Goal: Information Seeking & Learning: Learn about a topic

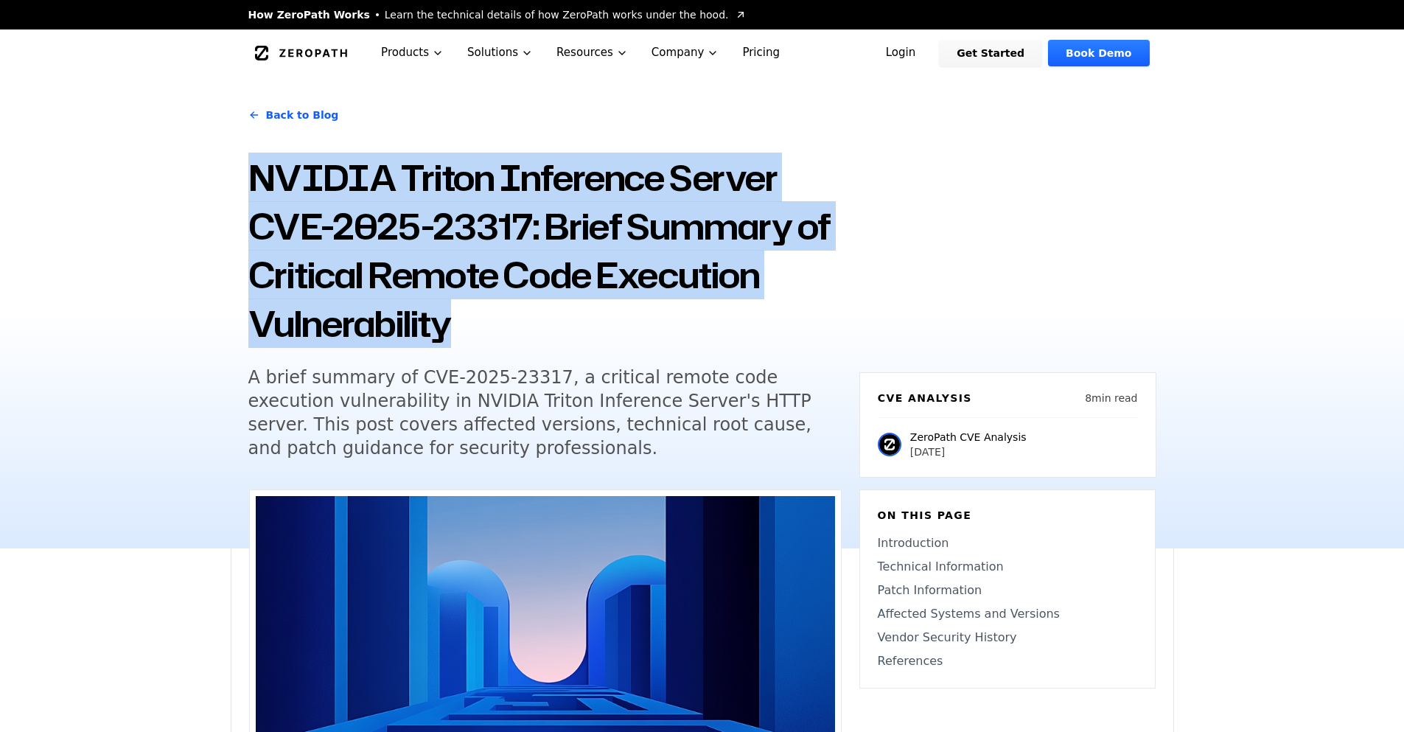
click at [196, 172] on div "Back to Blog NVIDIA Triton Inference Server CVE-2025-23317: Brief Summary of Cr…" at bounding box center [702, 313] width 1404 height 472
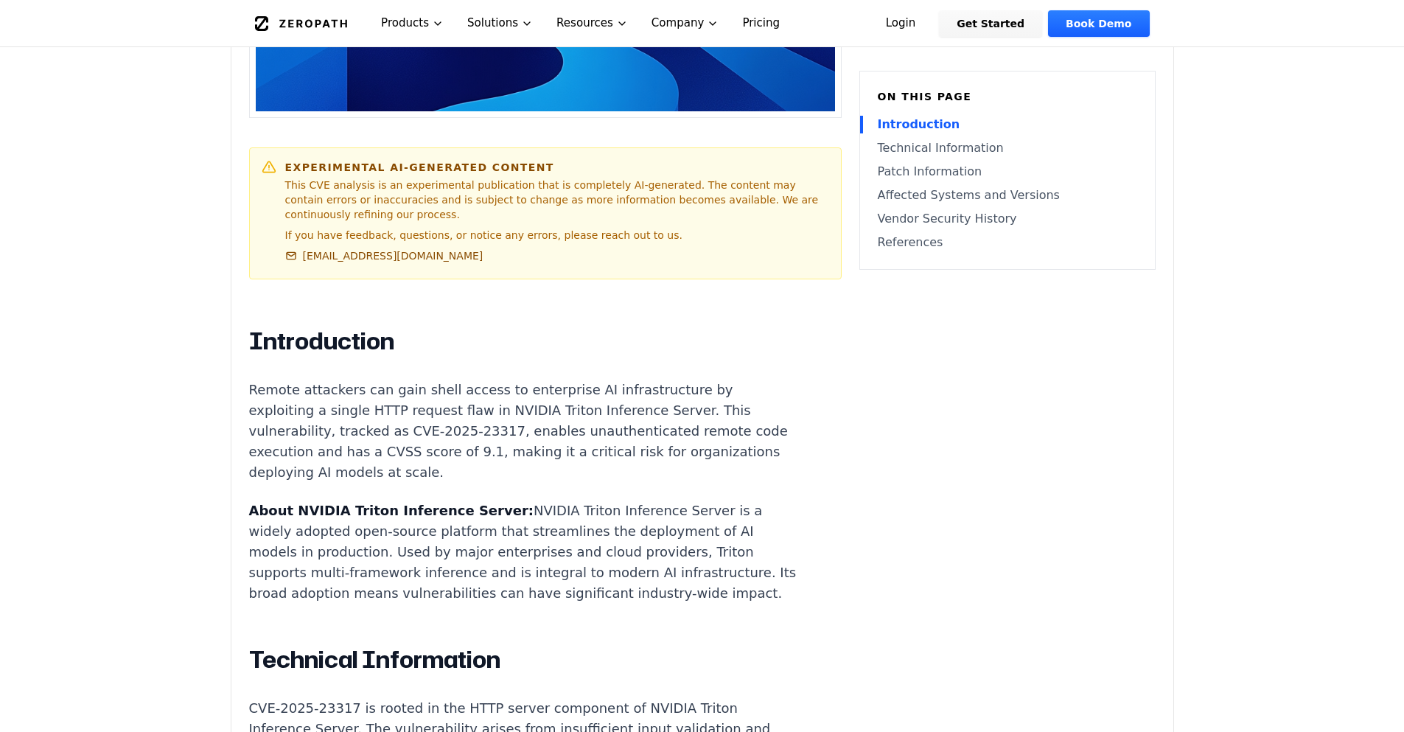
scroll to position [531, 0]
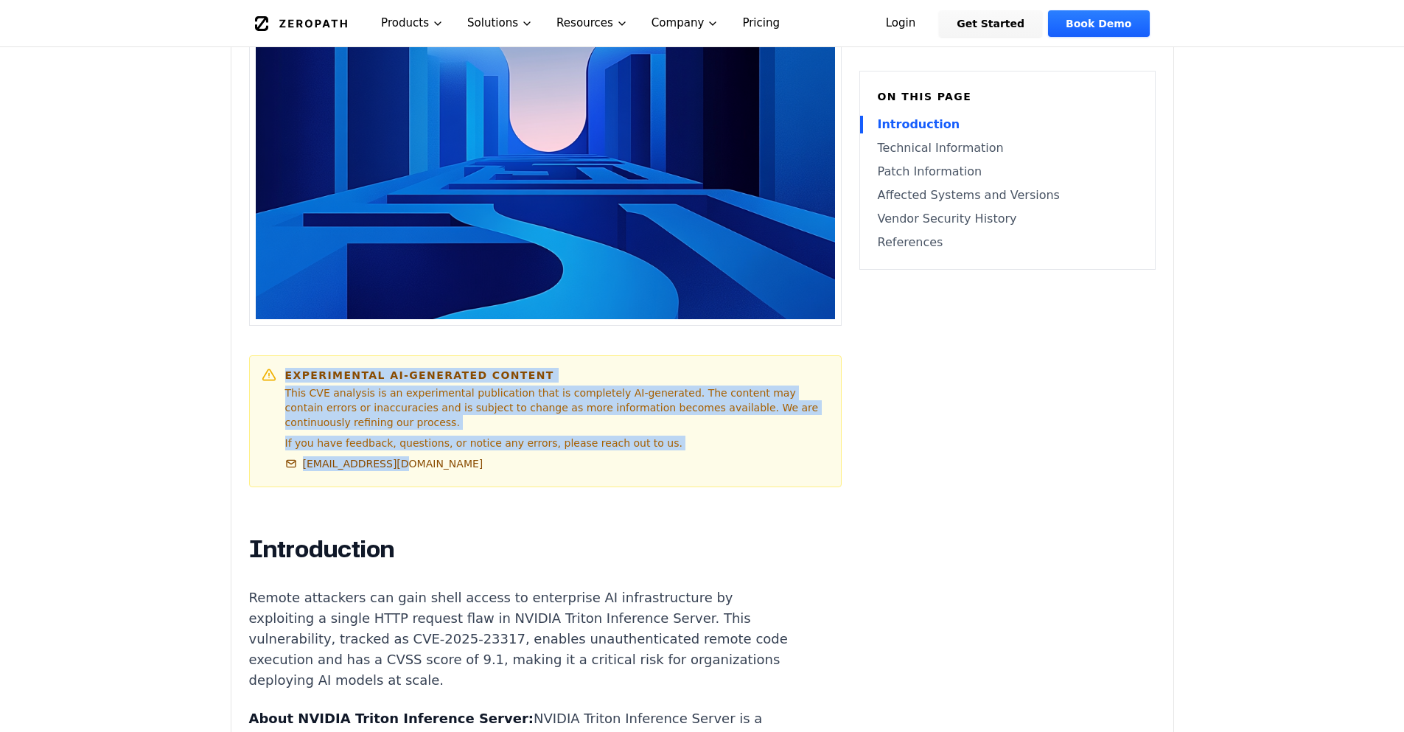
drag, startPoint x: 273, startPoint y: 374, endPoint x: 590, endPoint y: 459, distance: 328.1
click at [590, 459] on div "Experimental AI-Generated Content This CVE analysis is an experimental publicat…" at bounding box center [546, 421] width 568 height 107
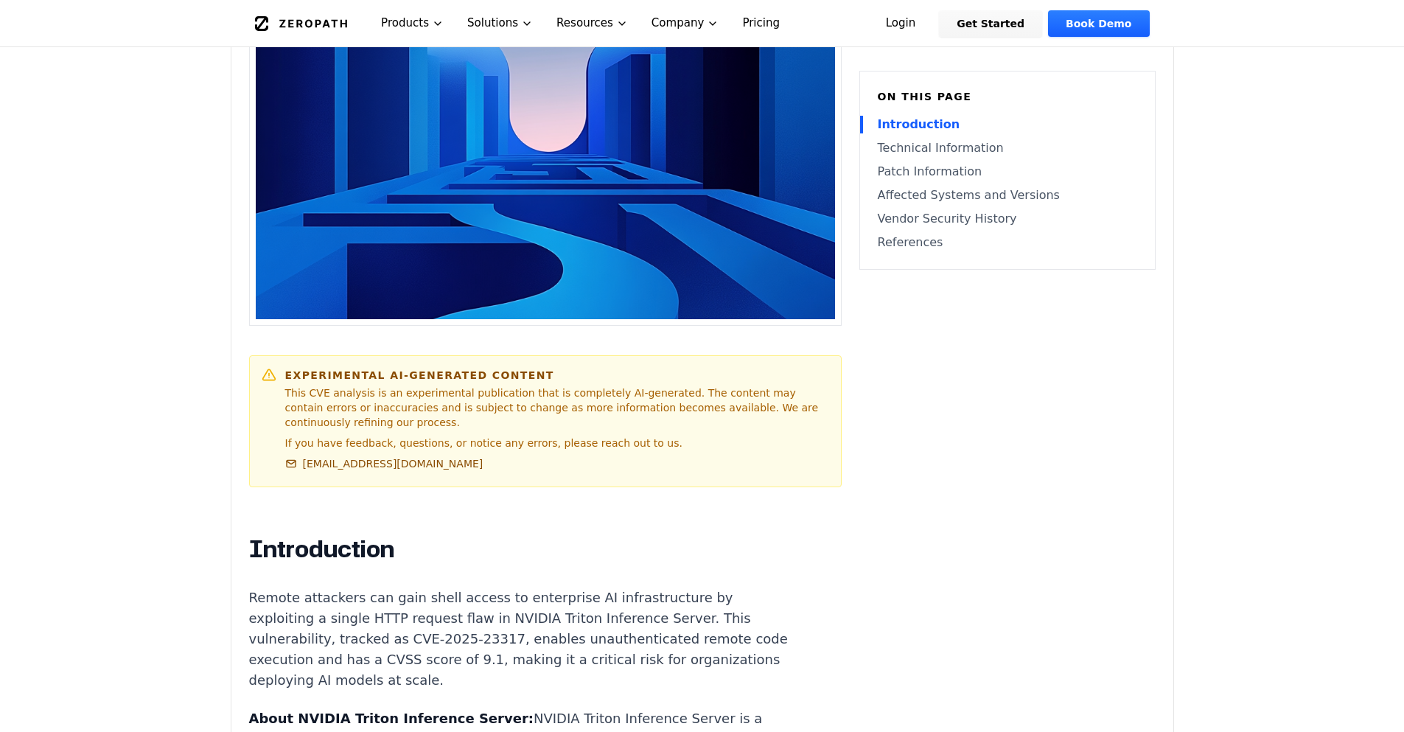
click at [542, 463] on div "Experimental AI-Generated Content This CVE analysis is an experimental publicat…" at bounding box center [557, 421] width 544 height 107
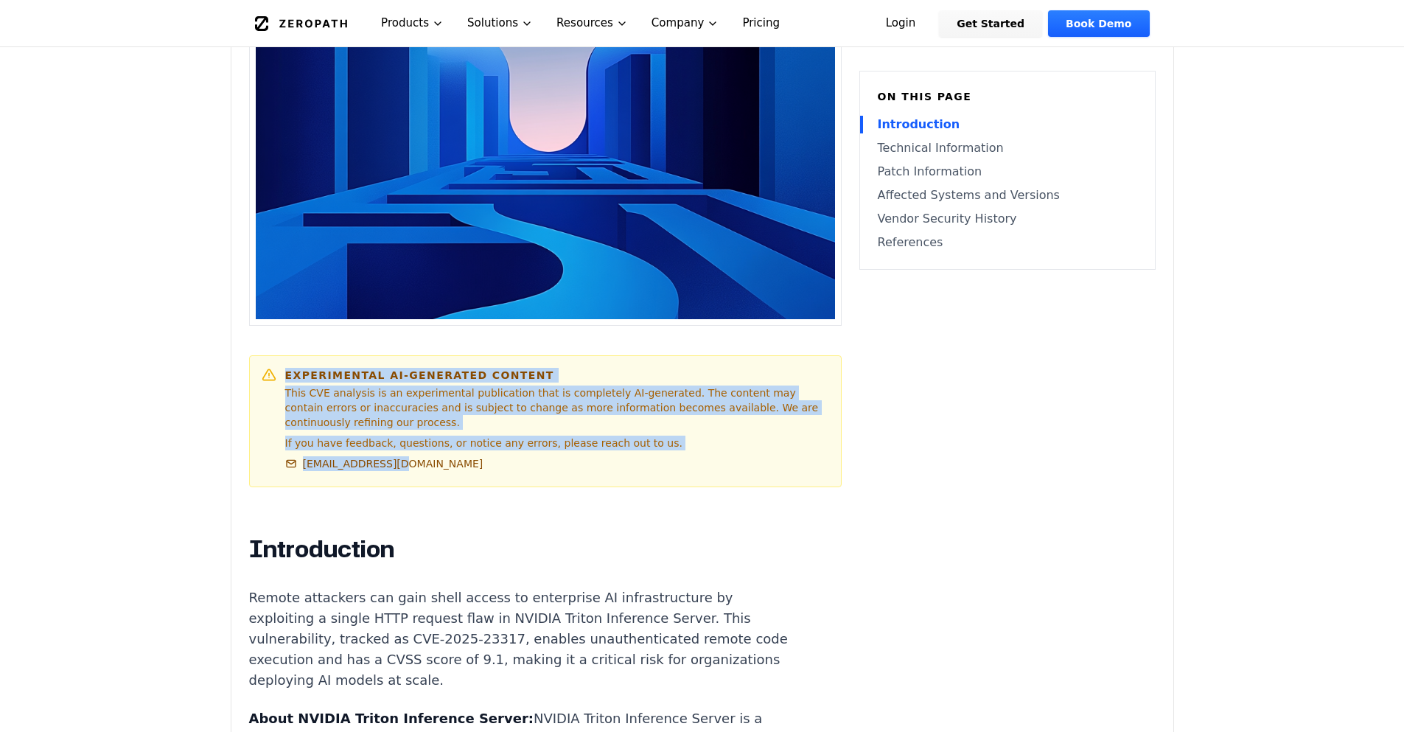
drag, startPoint x: 409, startPoint y: 469, endPoint x: 287, endPoint y: 374, distance: 154.8
click at [287, 374] on div "Experimental AI-Generated Content This CVE analysis is an experimental publicat…" at bounding box center [557, 421] width 544 height 107
click at [287, 374] on h6 "Experimental AI-Generated Content" at bounding box center [557, 375] width 544 height 15
drag, startPoint x: 286, startPoint y: 379, endPoint x: 563, endPoint y: 441, distance: 284.0
click at [563, 441] on div "Experimental AI-Generated Content This CVE analysis is an experimental publicat…" at bounding box center [557, 421] width 544 height 107
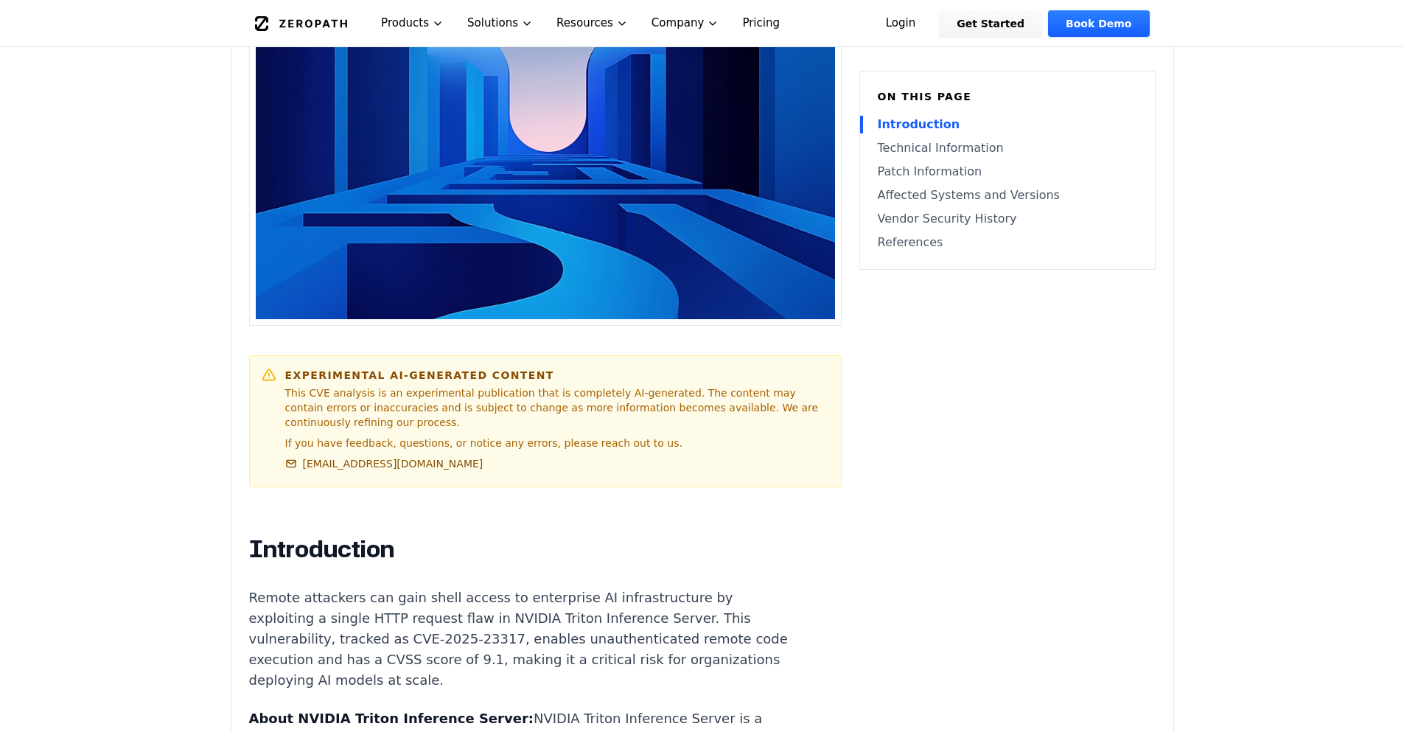
click at [651, 448] on p "If you have feedback, questions, or notice any errors, please reach out to us." at bounding box center [557, 443] width 544 height 15
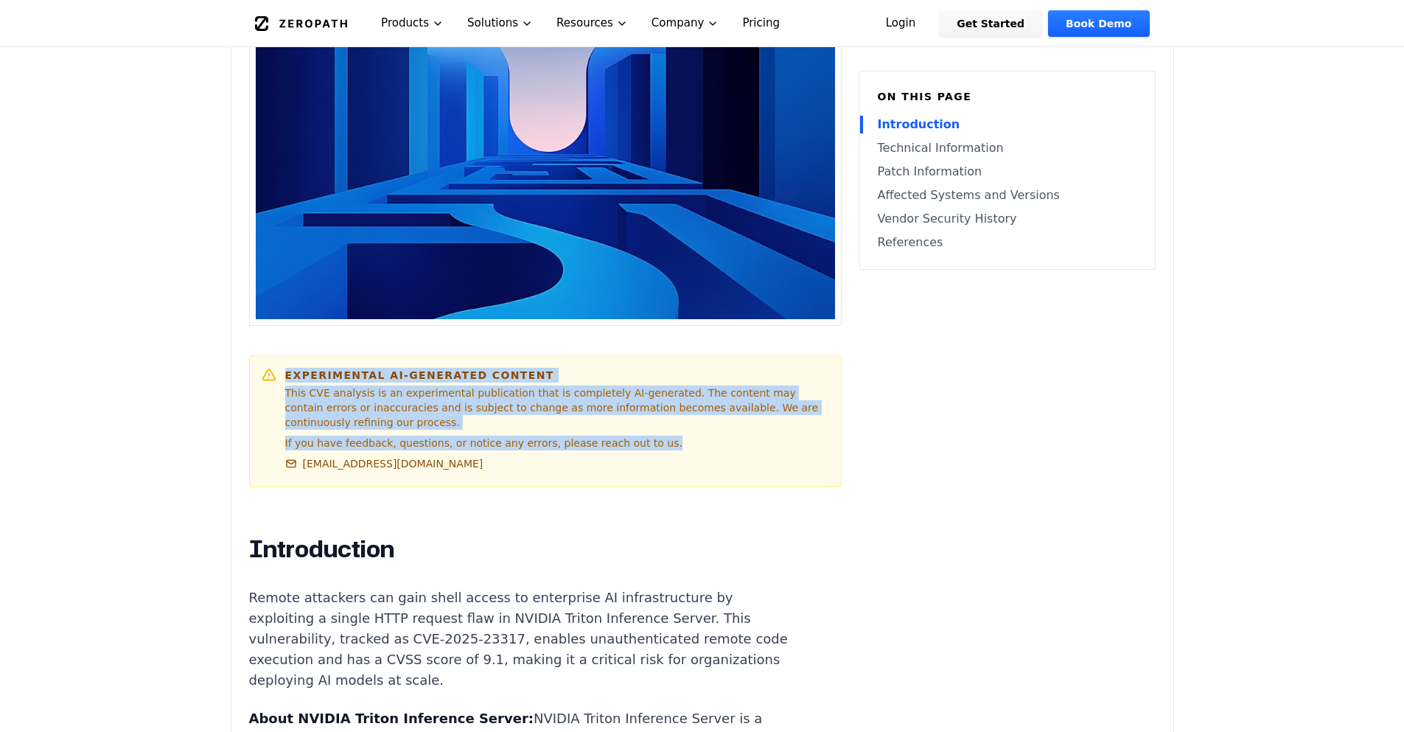
drag, startPoint x: 554, startPoint y: 438, endPoint x: 245, endPoint y: 383, distance: 314.5
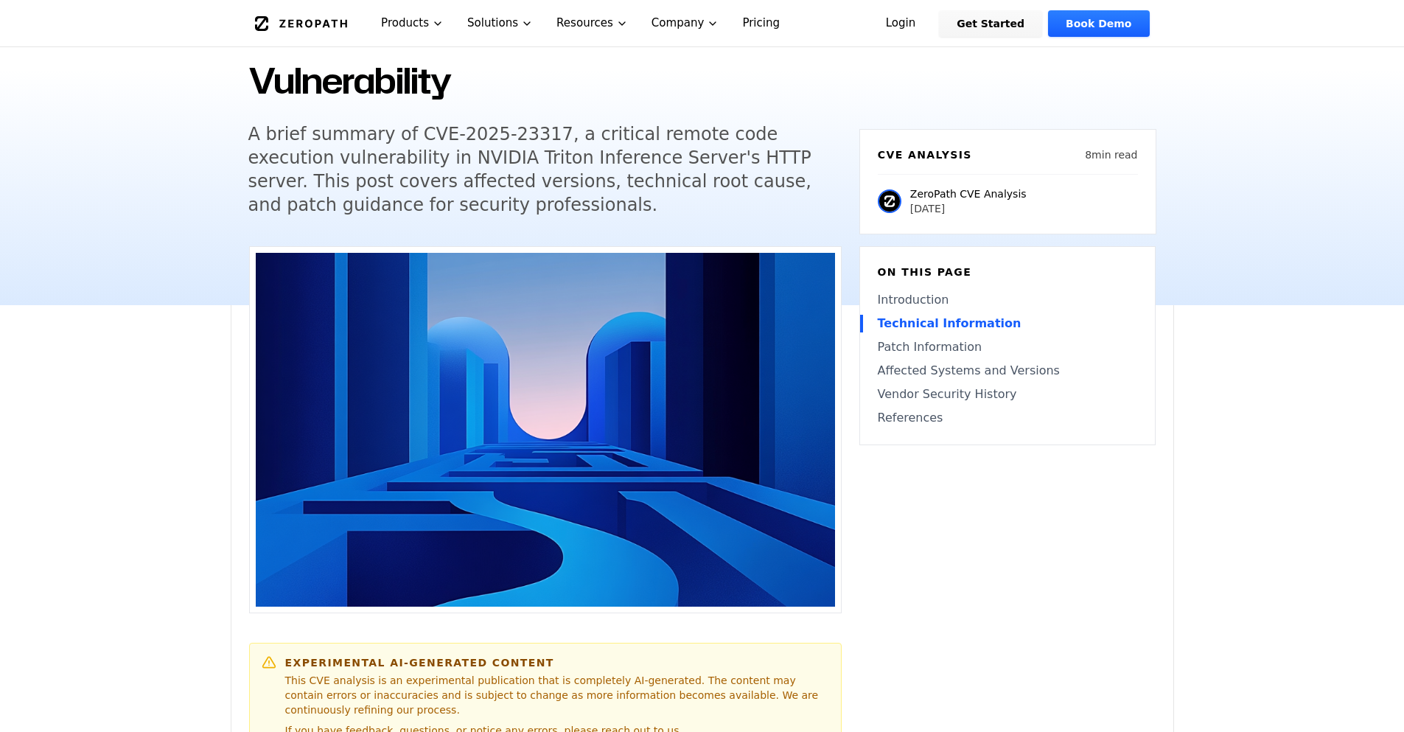
scroll to position [0, 0]
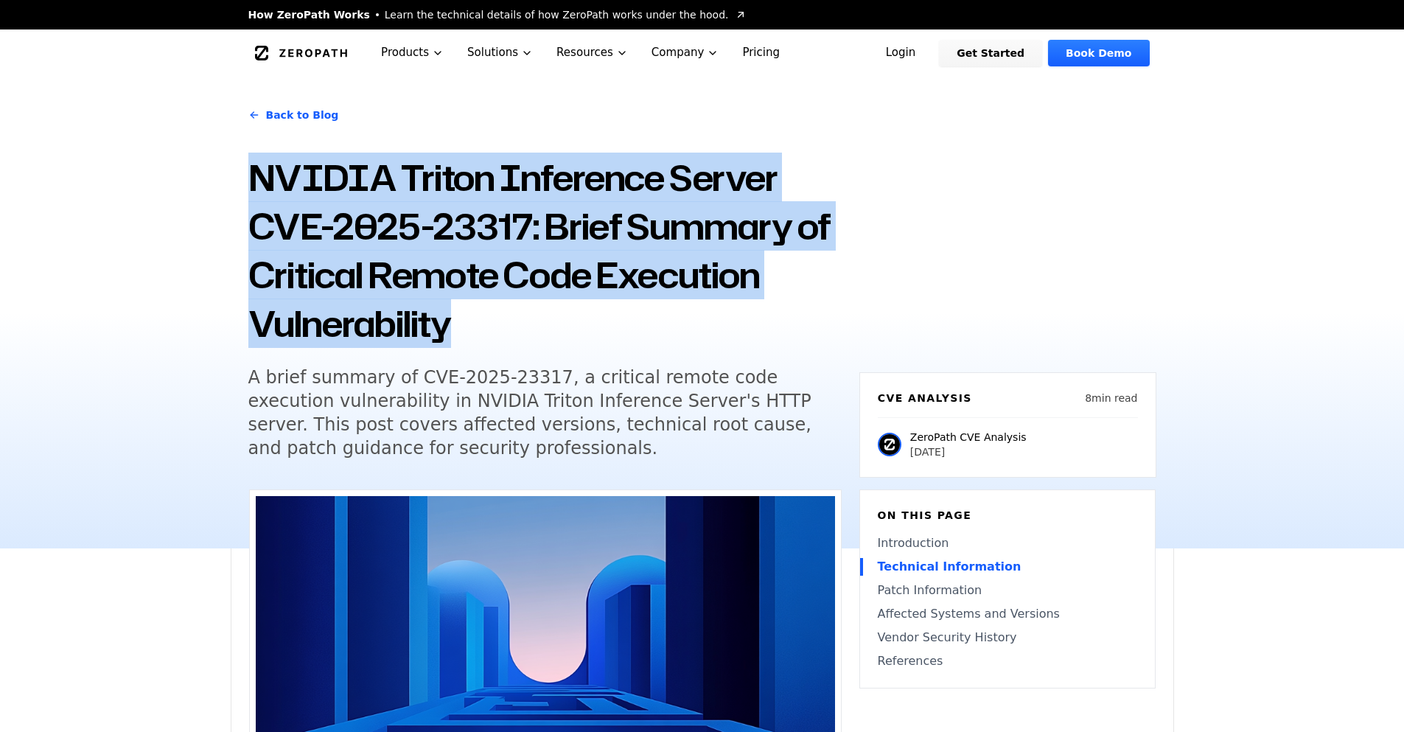
drag, startPoint x: 469, startPoint y: 324, endPoint x: 226, endPoint y: 189, distance: 278.1
click at [226, 189] on div "Back to Blog NVIDIA Triton Inference Server CVE-2025-23317: Brief Summary of Cr…" at bounding box center [702, 313] width 1404 height 472
click at [448, 324] on h1 "NVIDIA Triton Inference Server CVE-2025-23317: Brief Summary of Critical Remote…" at bounding box center [544, 250] width 593 height 195
drag, startPoint x: 451, startPoint y: 327, endPoint x: 161, endPoint y: 148, distance: 341.2
click at [161, 148] on div "Back to Blog NVIDIA Triton Inference Server CVE-2025-23317: Brief Summary of Cr…" at bounding box center [702, 313] width 1404 height 472
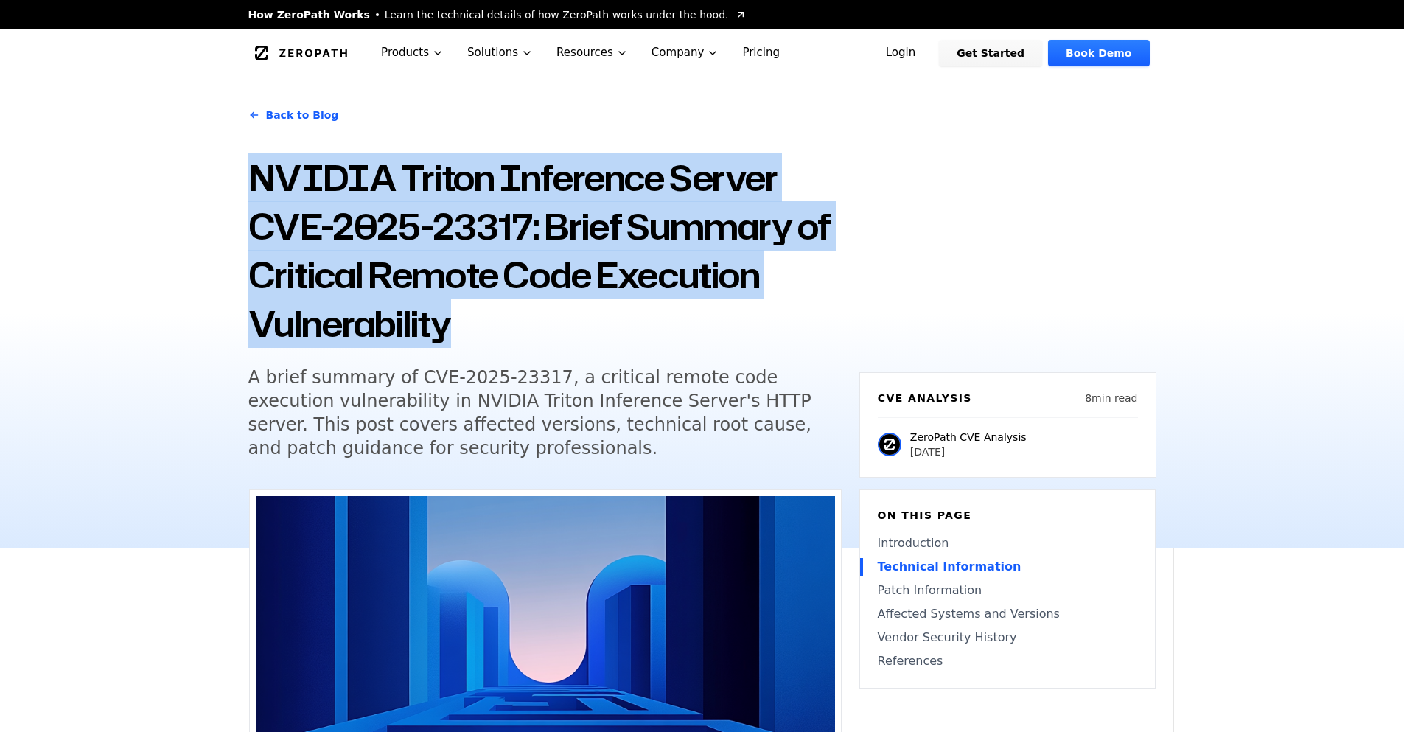
click at [285, 226] on h1 "NVIDIA Triton Inference Server CVE-2025-23317: Brief Summary of Critical Remote…" at bounding box center [544, 250] width 593 height 195
drag, startPoint x: 245, startPoint y: 175, endPoint x: 481, endPoint y: 363, distance: 300.5
click at [481, 363] on div "Back to Blog NVIDIA Triton Inference Server CVE-2025-23317: Brief Summary of Cr…" at bounding box center [702, 313] width 943 height 472
click at [456, 316] on h1 "NVIDIA Triton Inference Server CVE-2025-23317: Brief Summary of Critical Remote…" at bounding box center [544, 250] width 593 height 195
drag, startPoint x: 455, startPoint y: 337, endPoint x: 246, endPoint y: 161, distance: 272.5
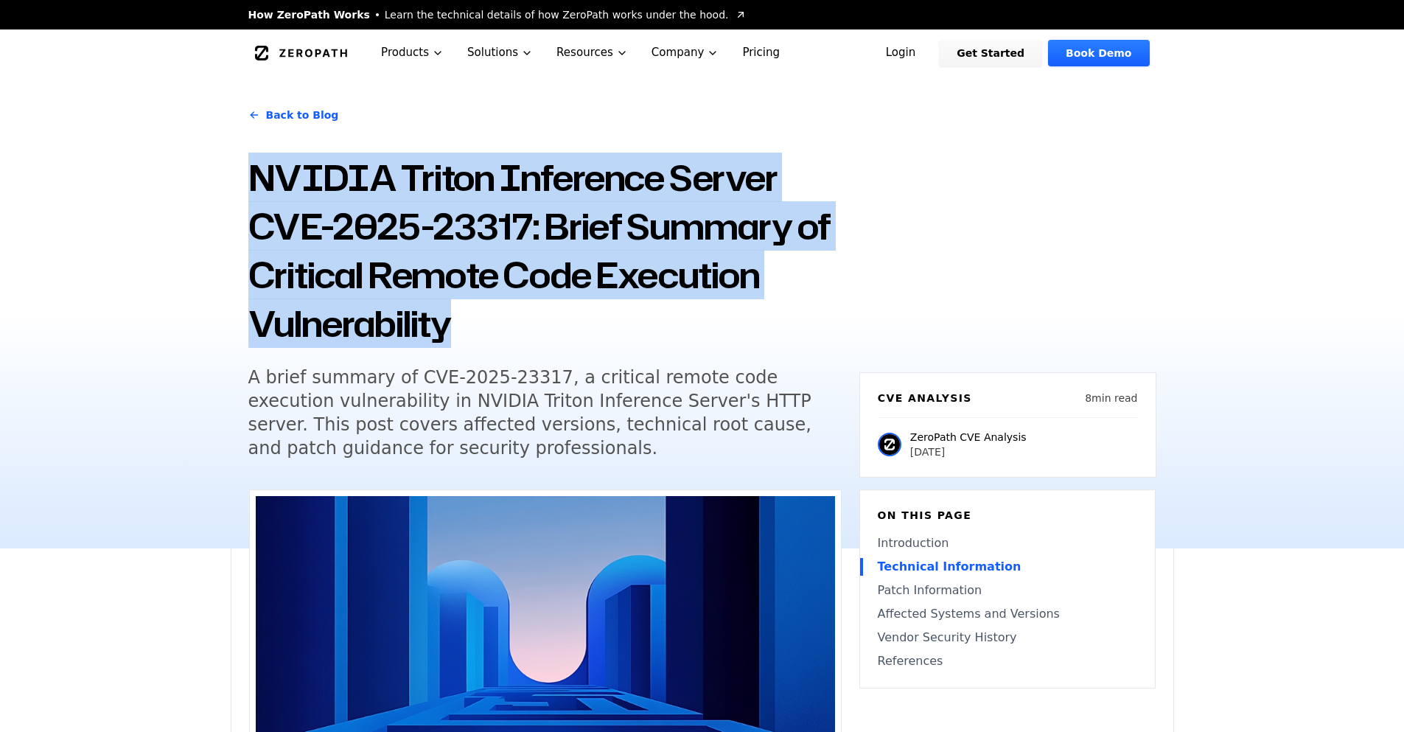
click at [246, 161] on div "Back to Blog NVIDIA Triton Inference Server CVE-2025-23317: Brief Summary of Cr…" at bounding box center [702, 313] width 943 height 472
click at [248, 166] on h1 "NVIDIA Triton Inference Server CVE-2025-23317: Brief Summary of Critical Remote…" at bounding box center [544, 250] width 593 height 195
drag, startPoint x: 248, startPoint y: 166, endPoint x: 458, endPoint y: 308, distance: 253.7
click at [458, 308] on h1 "NVIDIA Triton Inference Server CVE-2025-23317: Brief Summary of Critical Remote…" at bounding box center [544, 250] width 593 height 195
click at [439, 317] on h1 "NVIDIA Triton Inference Server CVE-2025-23317: Brief Summary of Critical Remote…" at bounding box center [544, 250] width 593 height 195
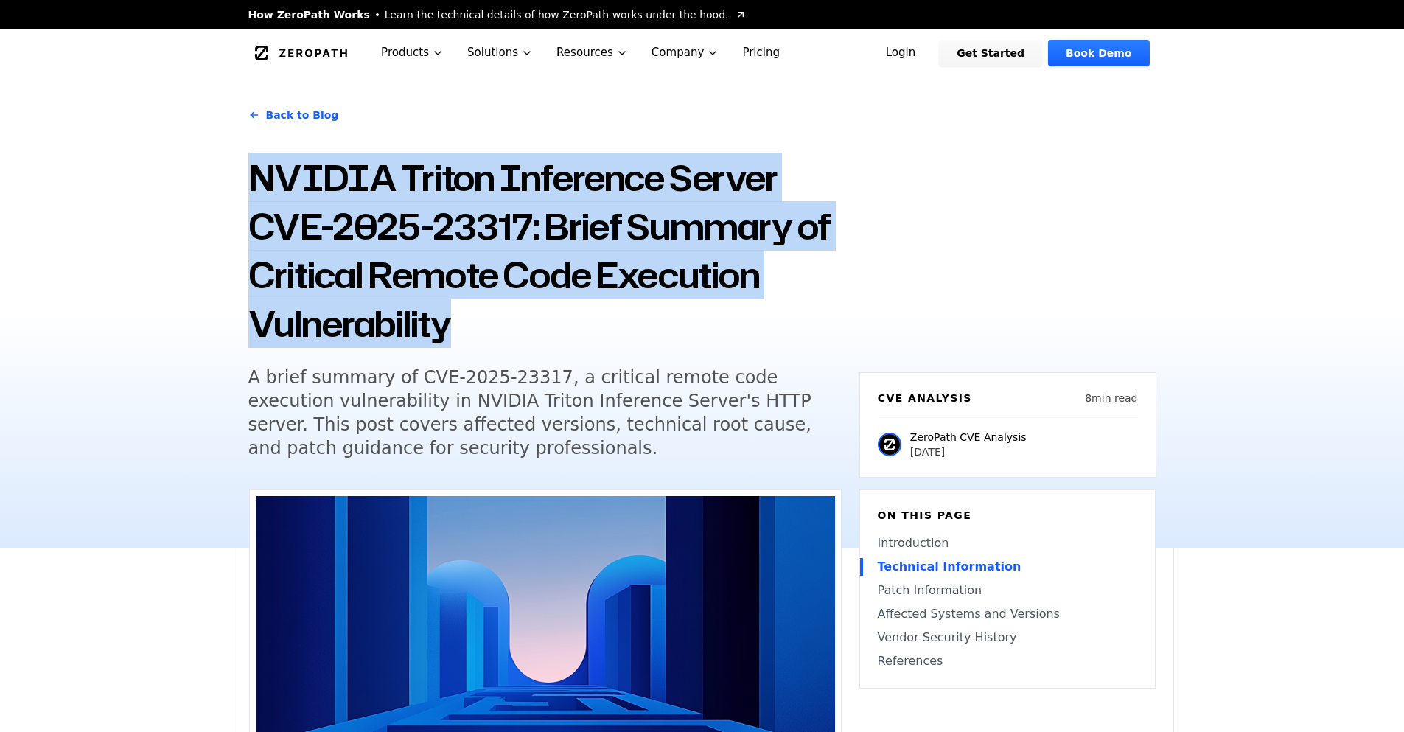
drag, startPoint x: 451, startPoint y: 322, endPoint x: 191, endPoint y: 180, distance: 296.5
click at [191, 180] on div "Back to Blog NVIDIA Triton Inference Server CVE-2025-23317: Brief Summary of Cr…" at bounding box center [702, 313] width 1404 height 472
click at [246, 186] on div "Back to Blog NVIDIA Triton Inference Server CVE-2025-23317: Brief Summary of Cr…" at bounding box center [702, 313] width 943 height 472
drag, startPoint x: 242, startPoint y: 174, endPoint x: 482, endPoint y: 351, distance: 297.8
click at [482, 351] on div "Back to Blog NVIDIA Triton Inference Server CVE-2025-23317: Brief Summary of Cr…" at bounding box center [702, 313] width 943 height 472
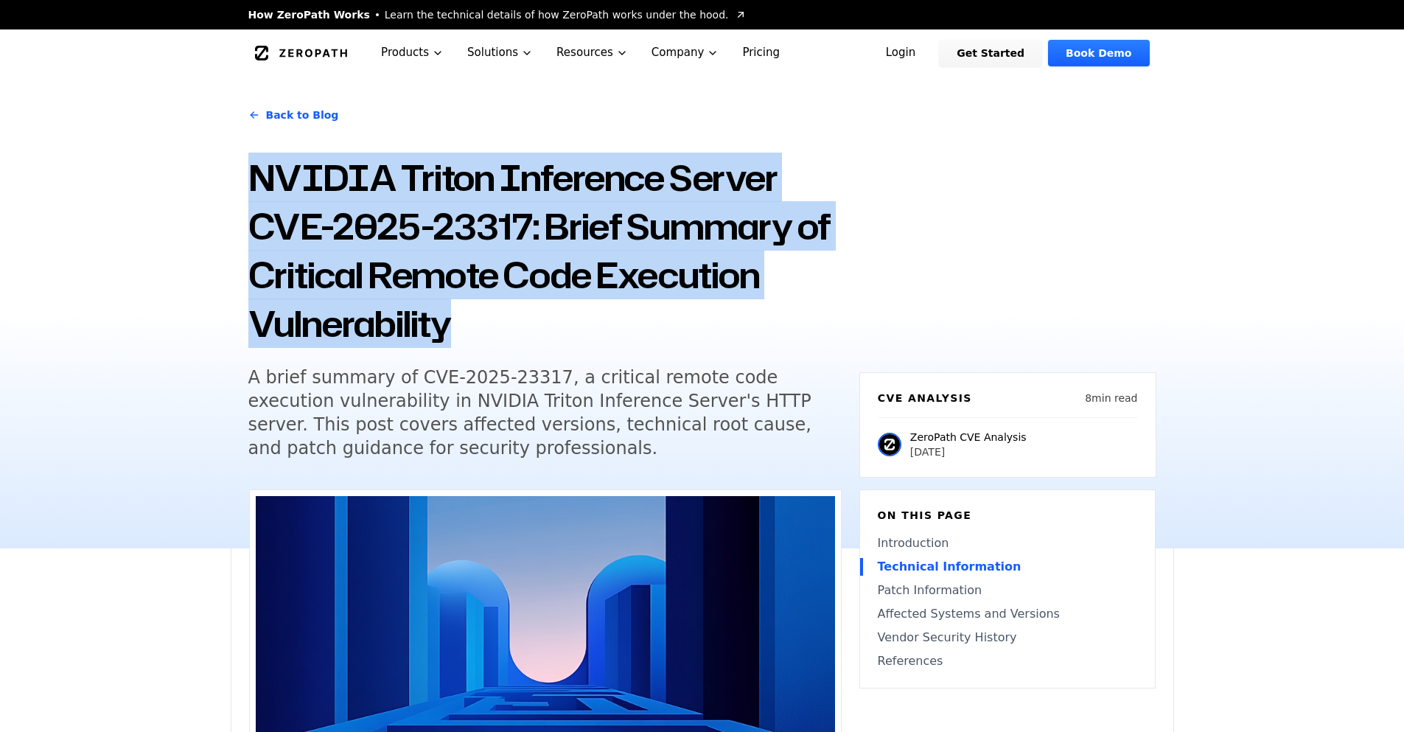
click at [472, 329] on h1 "NVIDIA Triton Inference Server CVE-2025-23317: Brief Summary of Critical Remote…" at bounding box center [544, 250] width 593 height 195
drag, startPoint x: 470, startPoint y: 333, endPoint x: 200, endPoint y: 152, distance: 325.6
click at [200, 152] on div "Back to Blog NVIDIA Triton Inference Server CVE-2025-23317: Brief Summary of Cr…" at bounding box center [702, 313] width 1404 height 472
click at [254, 201] on h1 "NVIDIA Triton Inference Server CVE-2025-23317: Brief Summary of Critical Remote…" at bounding box center [544, 250] width 593 height 195
drag, startPoint x: 248, startPoint y: 182, endPoint x: 458, endPoint y: 333, distance: 258.2
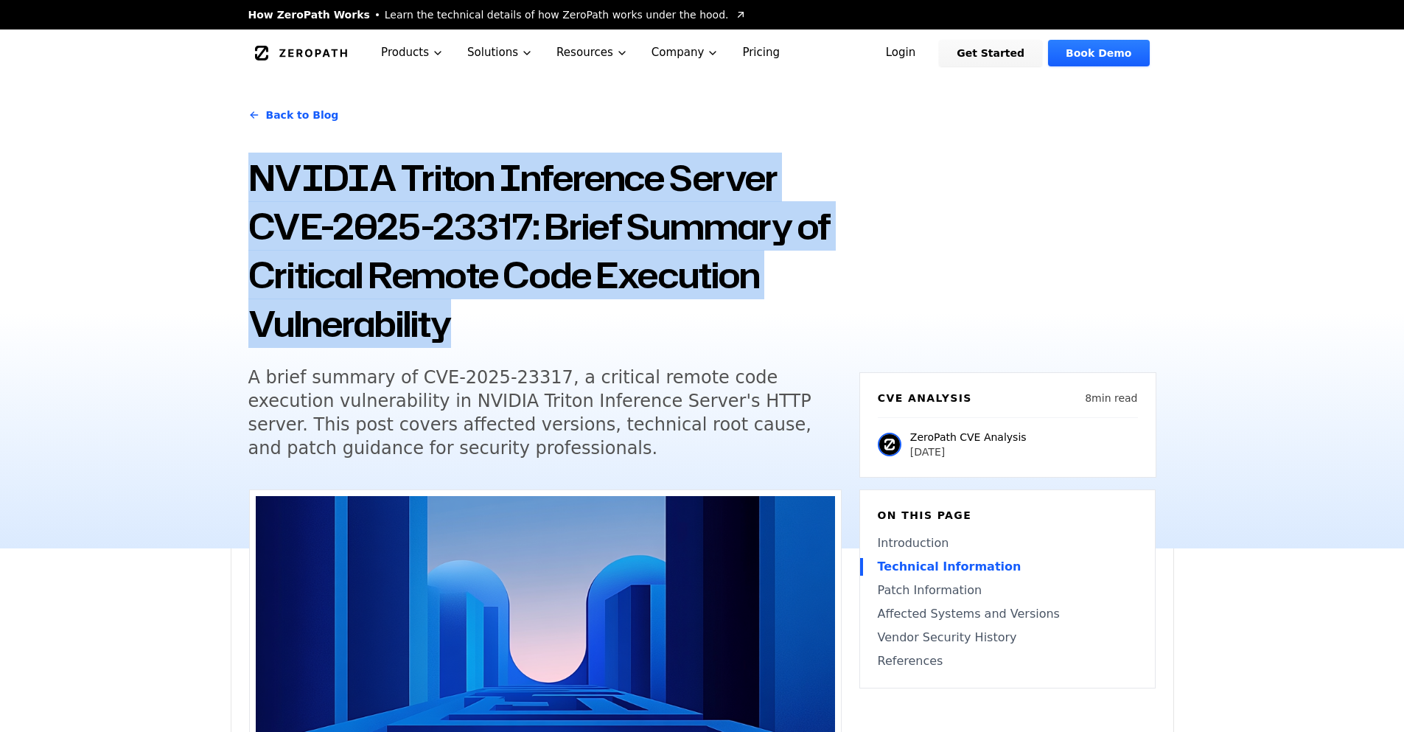
click at [458, 333] on h1 "NVIDIA Triton Inference Server CVE-2025-23317: Brief Summary of Critical Remote…" at bounding box center [544, 250] width 593 height 195
drag, startPoint x: 447, startPoint y: 326, endPoint x: 249, endPoint y: 173, distance: 249.6
click at [249, 173] on h1 "NVIDIA Triton Inference Server CVE-2025-23317: Brief Summary of Critical Remote…" at bounding box center [544, 250] width 593 height 195
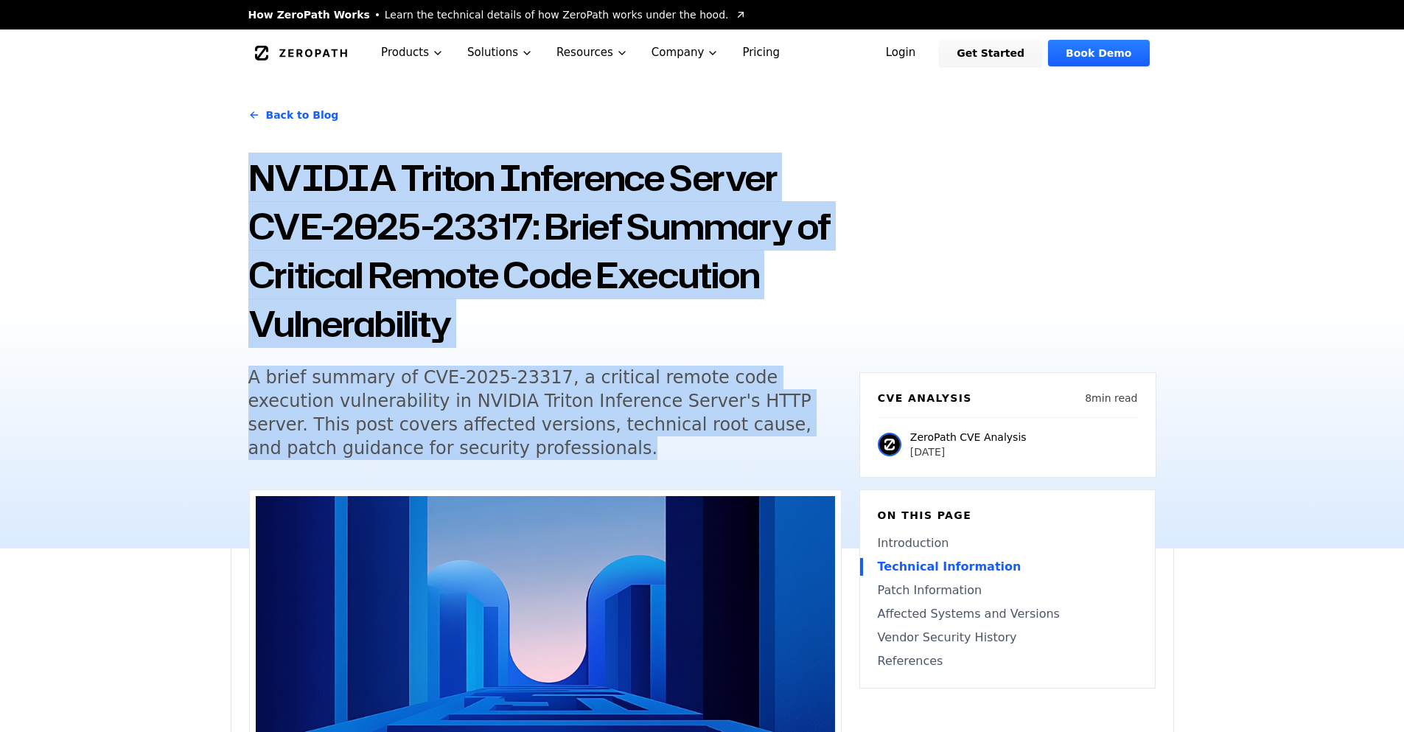
drag, startPoint x: 249, startPoint y: 173, endPoint x: 621, endPoint y: 442, distance: 459.2
click at [621, 442] on div "Back to Blog NVIDIA Triton Inference Server CVE-2025-23317: Brief Summary of Cr…" at bounding box center [544, 285] width 593 height 383
click at [442, 456] on h5 "A brief summary of CVE-2025-23317, a critical remote code execution vulnerabili…" at bounding box center [531, 413] width 566 height 94
drag, startPoint x: 441, startPoint y: 455, endPoint x: 242, endPoint y: 171, distance: 347.6
click at [242, 171] on div "Back to Blog NVIDIA Triton Inference Server CVE-2025-23317: Brief Summary of Cr…" at bounding box center [702, 313] width 943 height 472
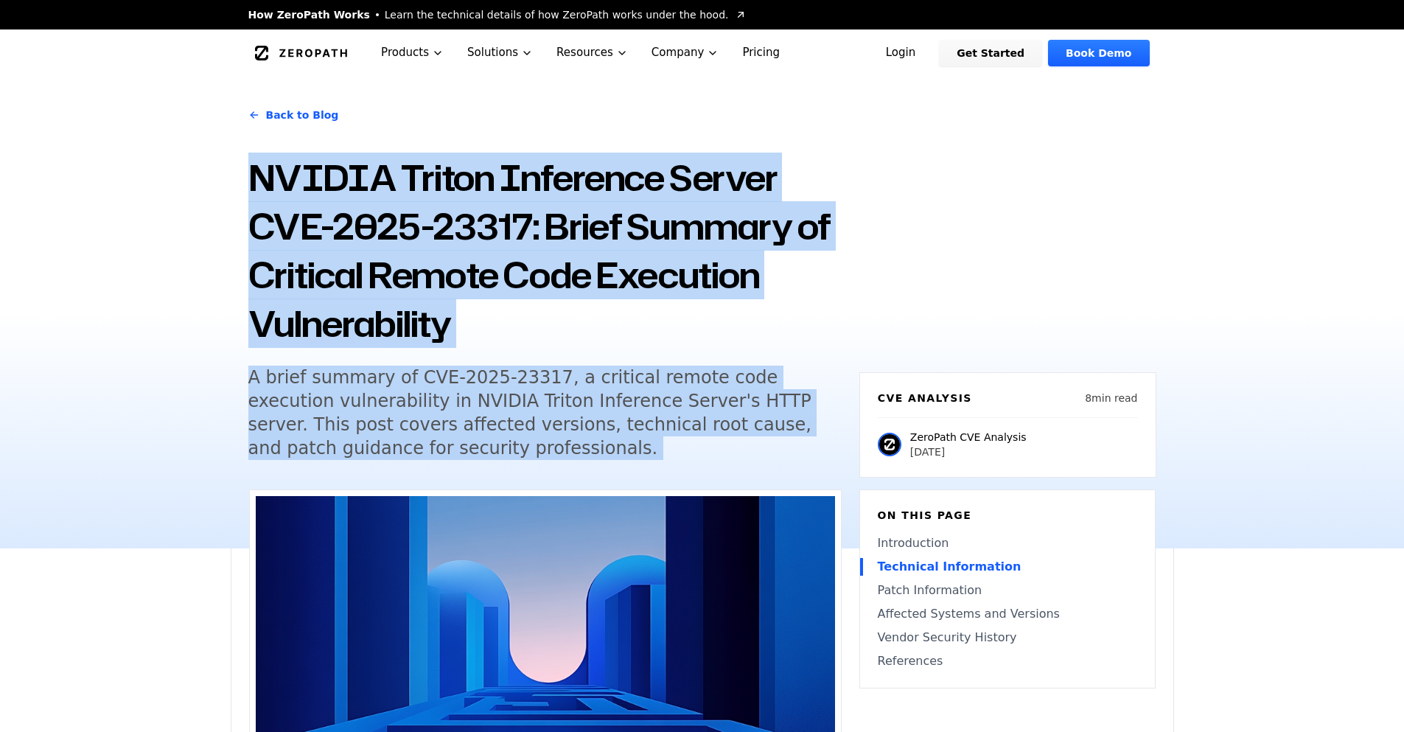
click at [242, 171] on div "Back to Blog NVIDIA Triton Inference Server CVE-2025-23317: Brief Summary of Cr…" at bounding box center [702, 313] width 943 height 472
drag, startPoint x: 242, startPoint y: 172, endPoint x: 429, endPoint y: 454, distance: 338.3
click at [429, 454] on div "Back to Blog NVIDIA Triton Inference Server CVE-2025-23317: Brief Summary of Cr…" at bounding box center [702, 313] width 943 height 472
click at [429, 454] on h5 "A brief summary of CVE-2025-23317, a critical remote code execution vulnerabili…" at bounding box center [531, 413] width 566 height 94
drag, startPoint x: 427, startPoint y: 453, endPoint x: 256, endPoint y: 195, distance: 309.5
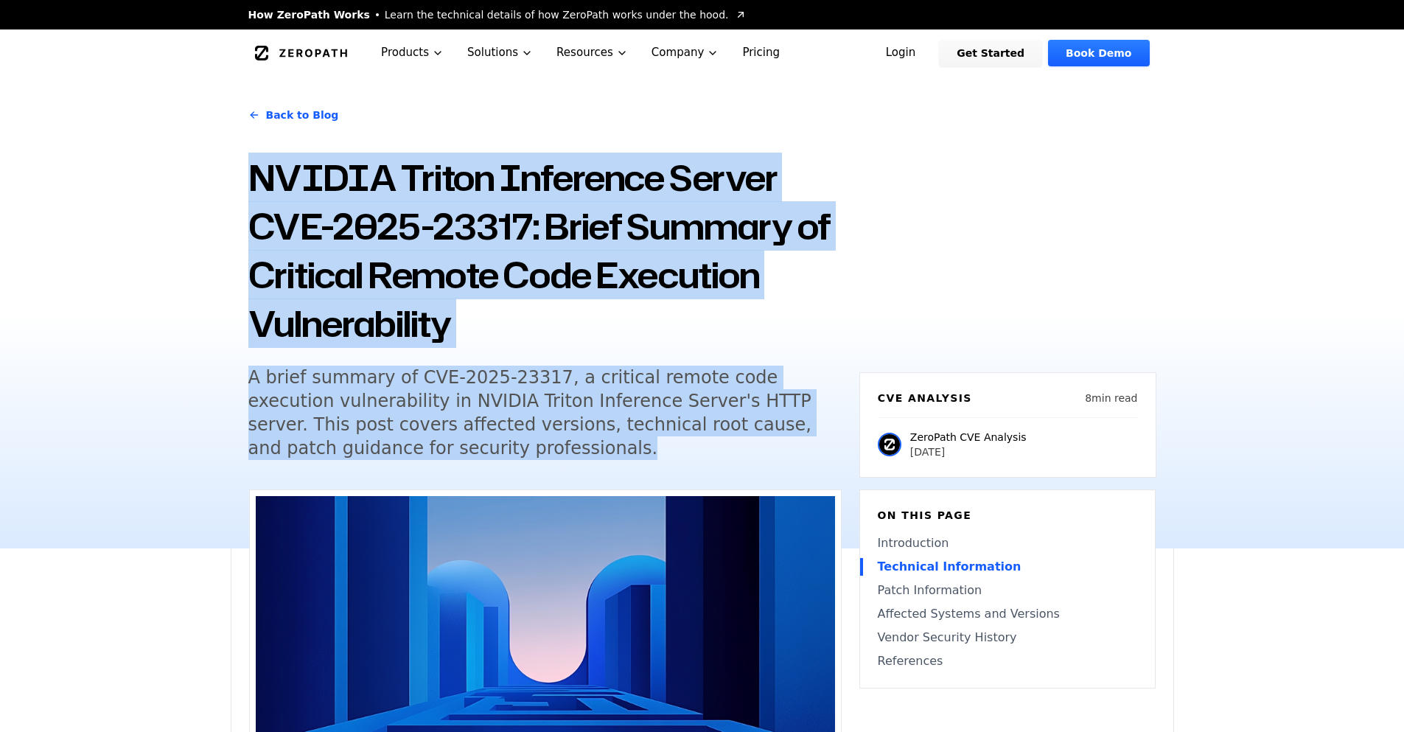
click at [256, 195] on div "Back to Blog NVIDIA Triton Inference Server CVE-2025-23317: Brief Summary of Cr…" at bounding box center [544, 285] width 593 height 383
click at [256, 186] on h1 "NVIDIA Triton Inference Server CVE-2025-23317: Brief Summary of Critical Remote…" at bounding box center [544, 250] width 593 height 195
drag, startPoint x: 257, startPoint y: 170, endPoint x: 452, endPoint y: 450, distance: 341.0
click at [452, 450] on div "Back to Blog NVIDIA Triton Inference Server CVE-2025-23317: Brief Summary of Cr…" at bounding box center [544, 285] width 593 height 383
click at [450, 452] on h5 "A brief summary of CVE-2025-23317, a critical remote code execution vulnerabili…" at bounding box center [531, 413] width 566 height 94
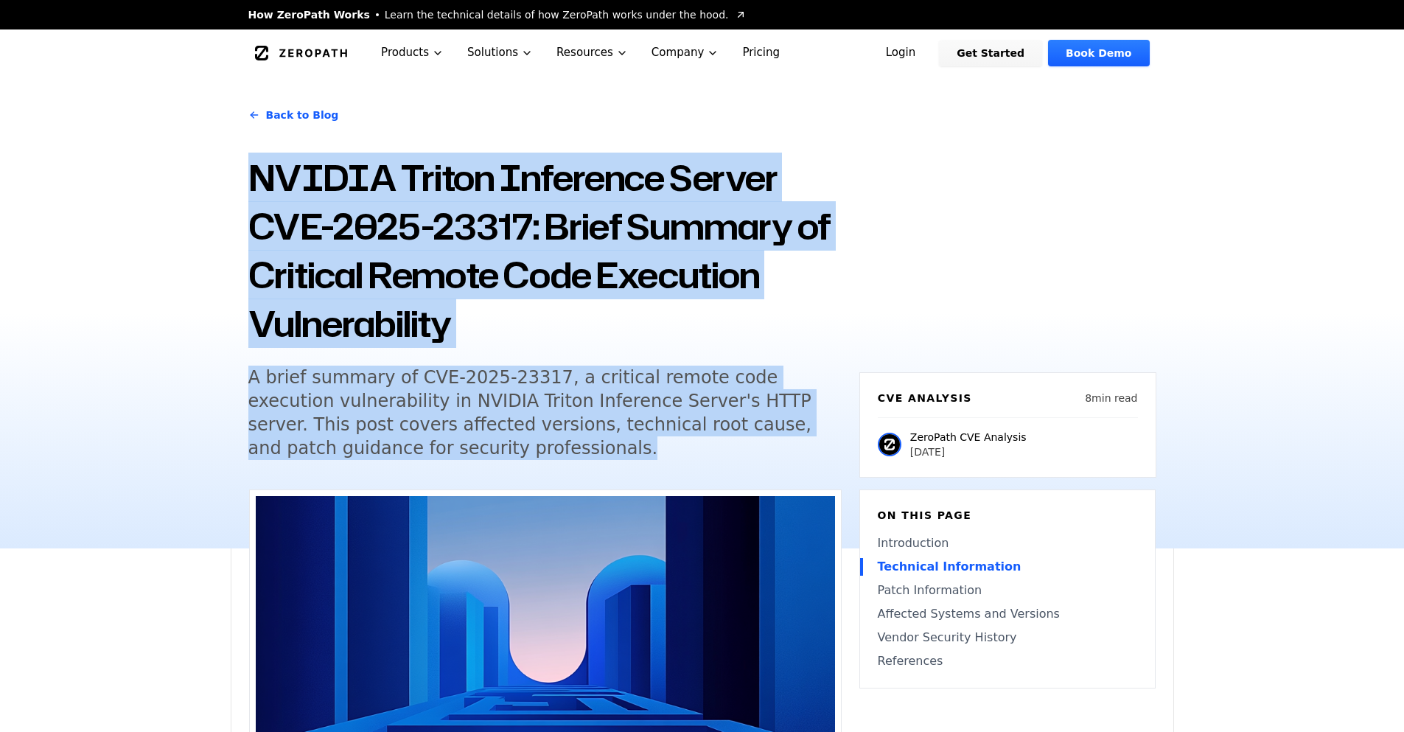
drag, startPoint x: 444, startPoint y: 461, endPoint x: 257, endPoint y: 181, distance: 337.5
click at [257, 181] on div "Back to Blog NVIDIA Triton Inference Server CVE-2025-23317: Brief Summary of Cr…" at bounding box center [544, 285] width 593 height 383
click at [257, 181] on h1 "NVIDIA Triton Inference Server CVE-2025-23317: Brief Summary of Critical Remote…" at bounding box center [544, 250] width 593 height 195
drag, startPoint x: 257, startPoint y: 181, endPoint x: 433, endPoint y: 450, distance: 322.2
click at [432, 453] on div "Back to Blog NVIDIA Triton Inference Server CVE-2025-23317: Brief Summary of Cr…" at bounding box center [544, 285] width 593 height 383
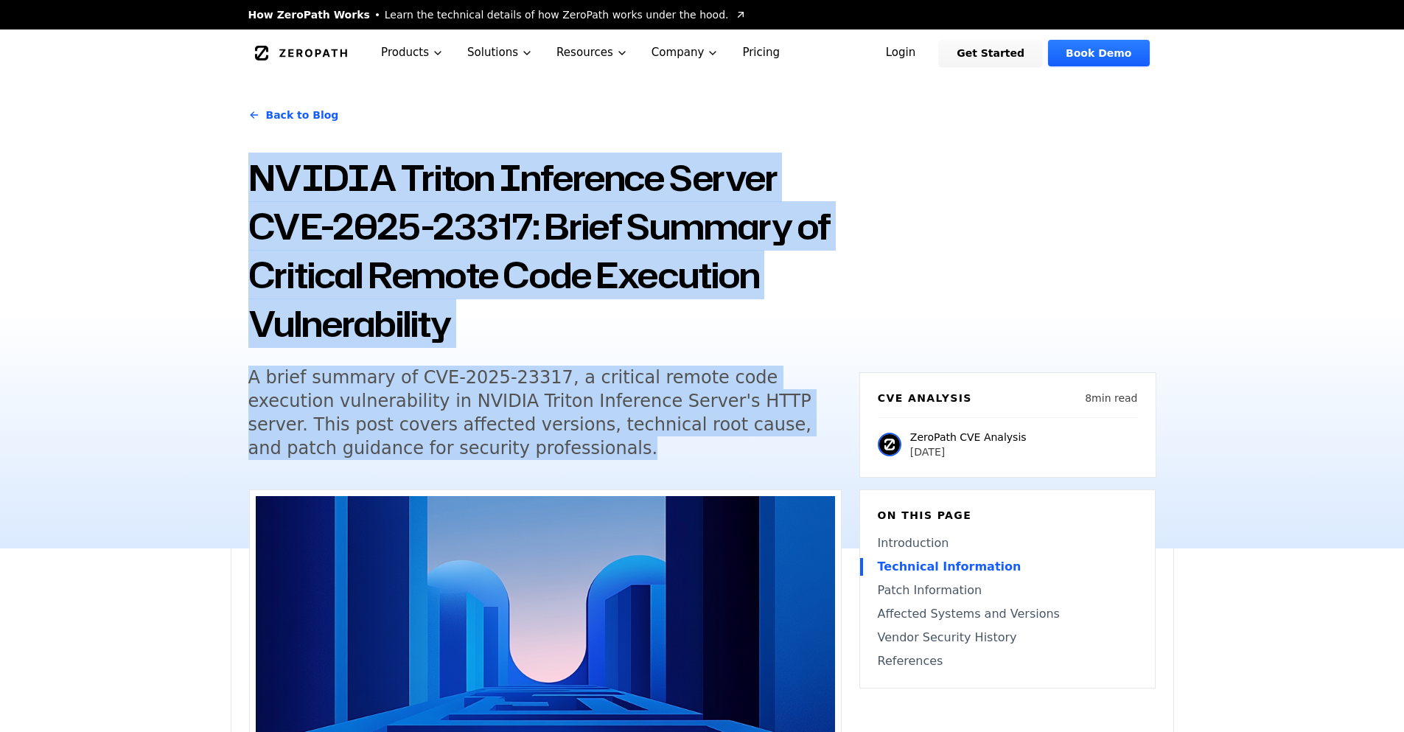
click at [433, 450] on h5 "A brief summary of CVE-2025-23317, a critical remote code execution vulnerabili…" at bounding box center [531, 413] width 566 height 94
drag, startPoint x: 435, startPoint y: 450, endPoint x: 242, endPoint y: 150, distance: 356.8
click at [242, 150] on div "Back to Blog NVIDIA Triton Inference Server CVE-2025-23317: Brief Summary of Cr…" at bounding box center [702, 313] width 943 height 472
click at [248, 185] on h1 "NVIDIA Triton Inference Server CVE-2025-23317: Brief Summary of Critical Remote…" at bounding box center [544, 250] width 593 height 195
drag, startPoint x: 248, startPoint y: 185, endPoint x: 444, endPoint y: 461, distance: 339.3
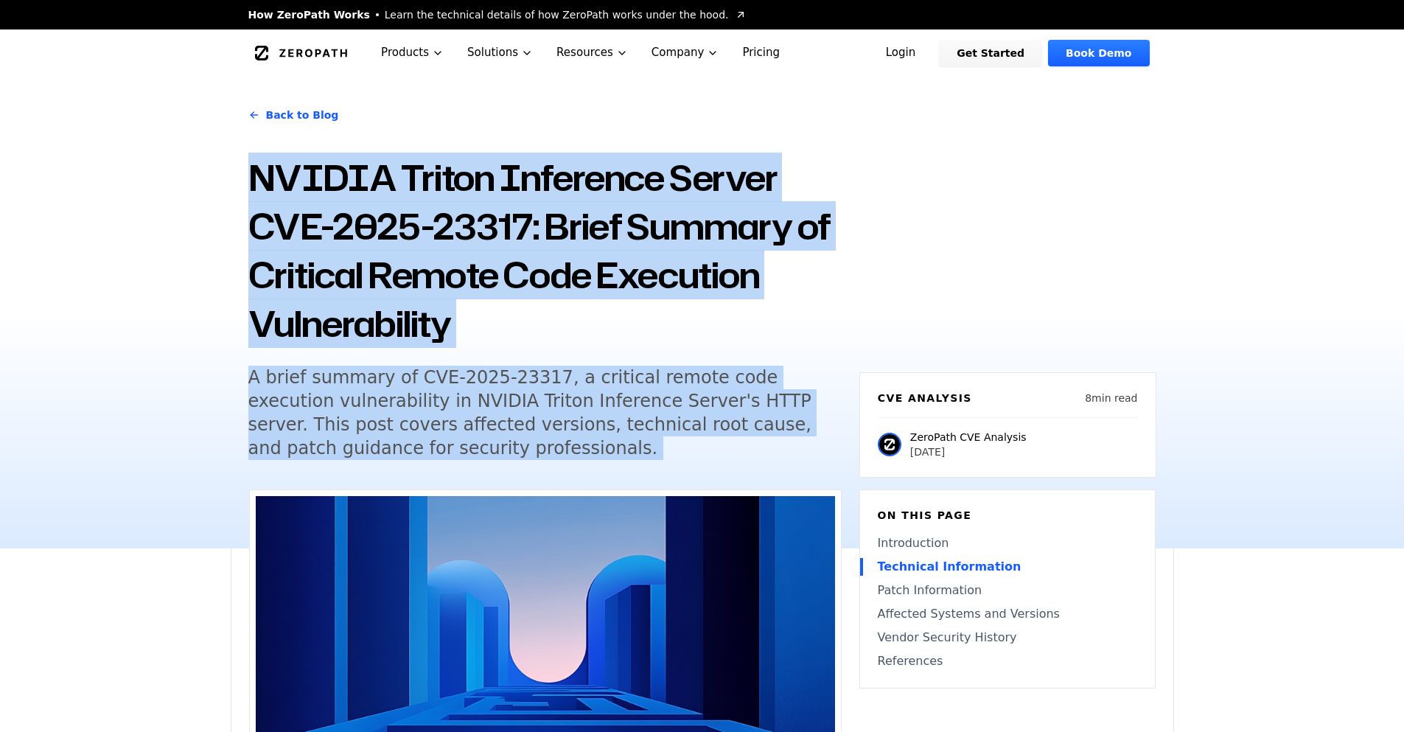
click at [444, 461] on div "Back to Blog NVIDIA Triton Inference Server CVE-2025-23317: Brief Summary of Cr…" at bounding box center [544, 285] width 593 height 383
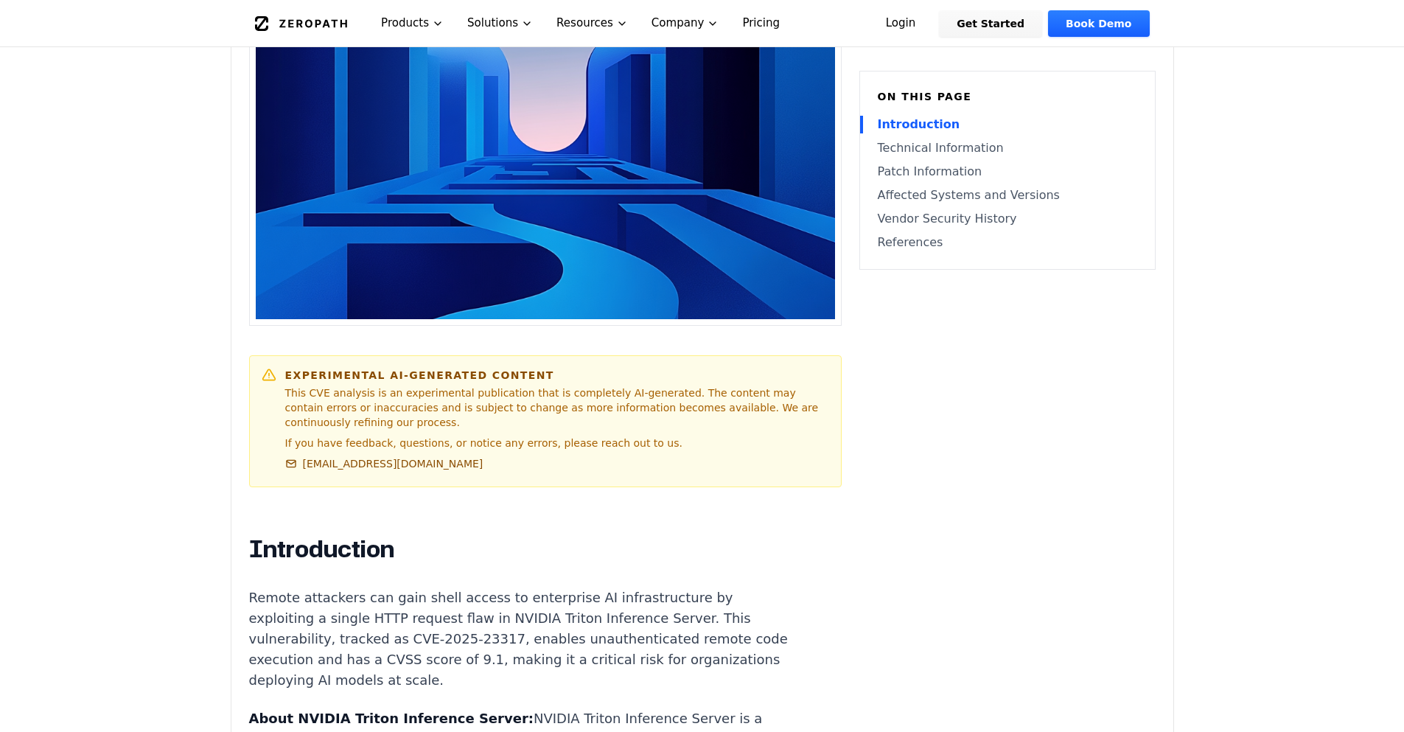
scroll to position [663, 0]
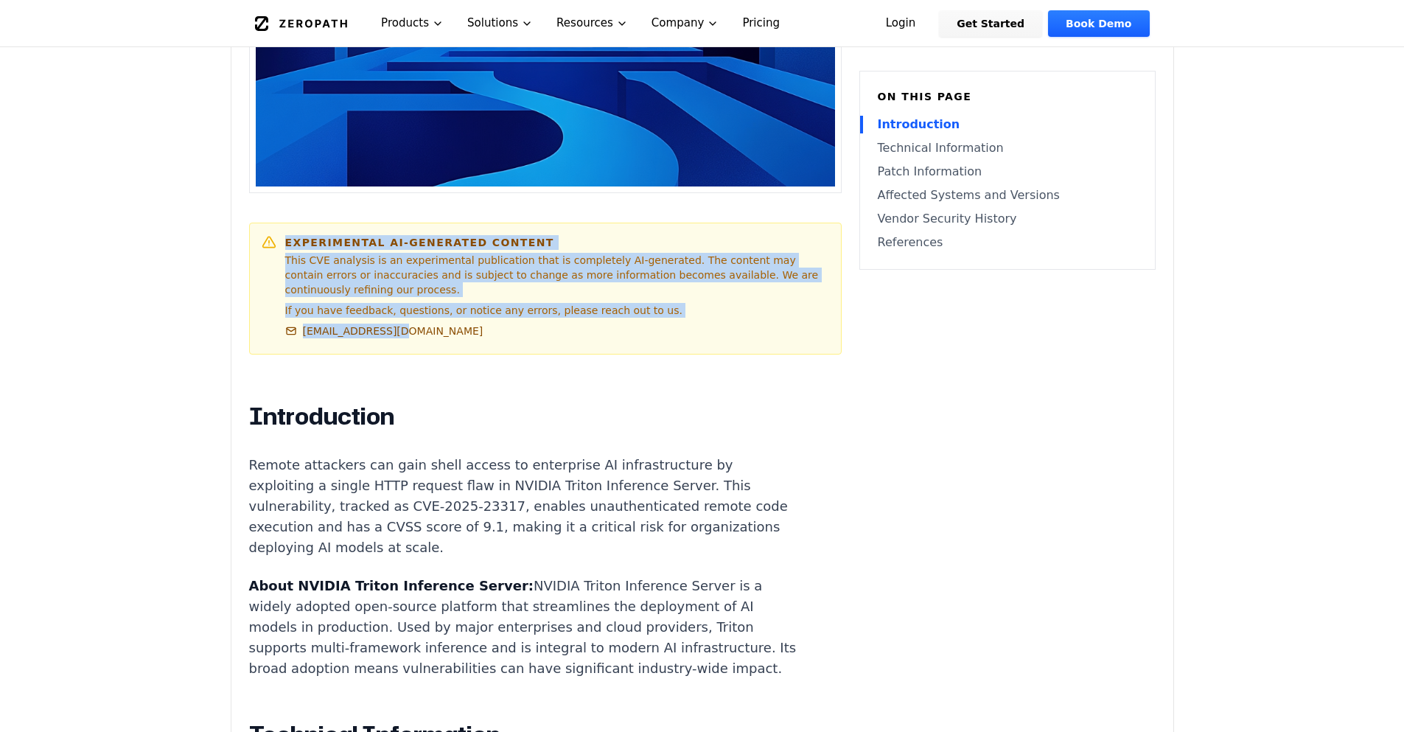
drag, startPoint x: 285, startPoint y: 242, endPoint x: 537, endPoint y: 363, distance: 279.2
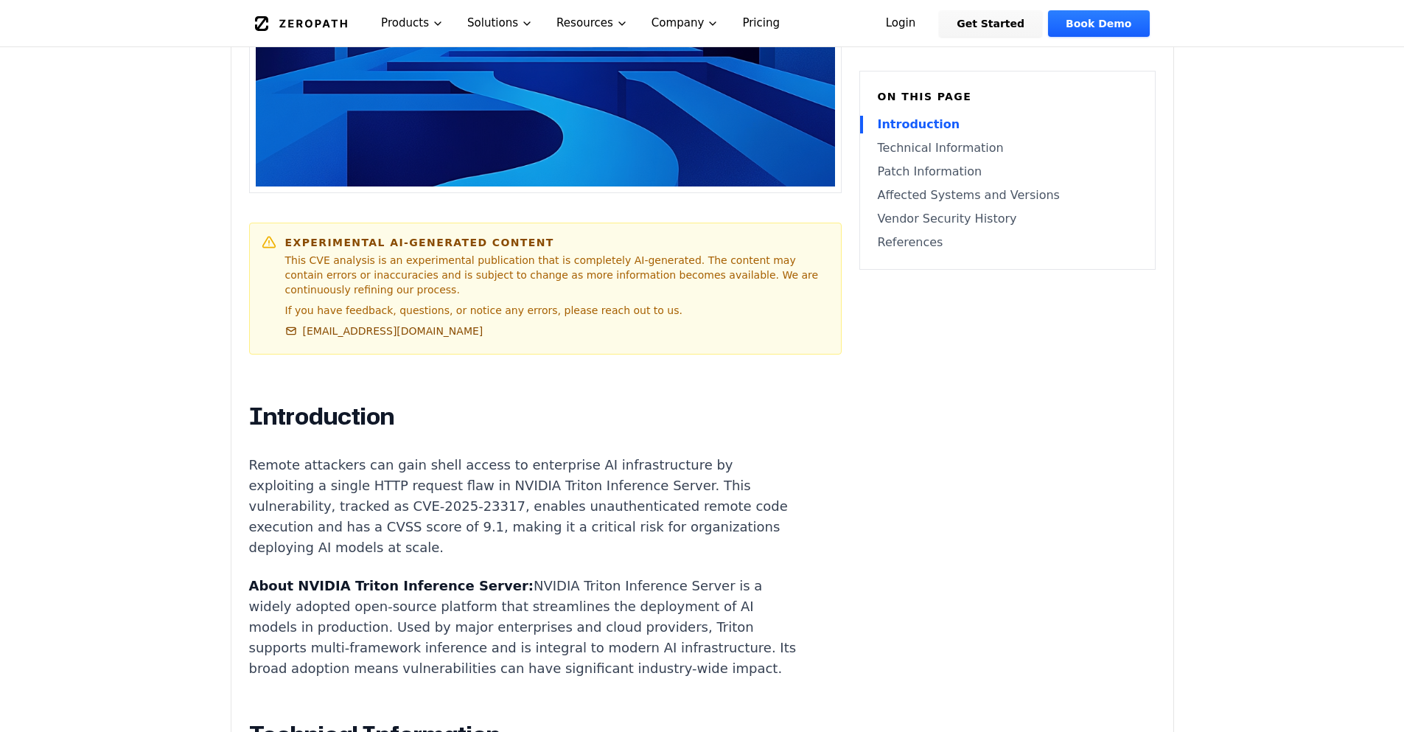
click at [611, 405] on h2 "Introduction" at bounding box center [523, 416] width 548 height 29
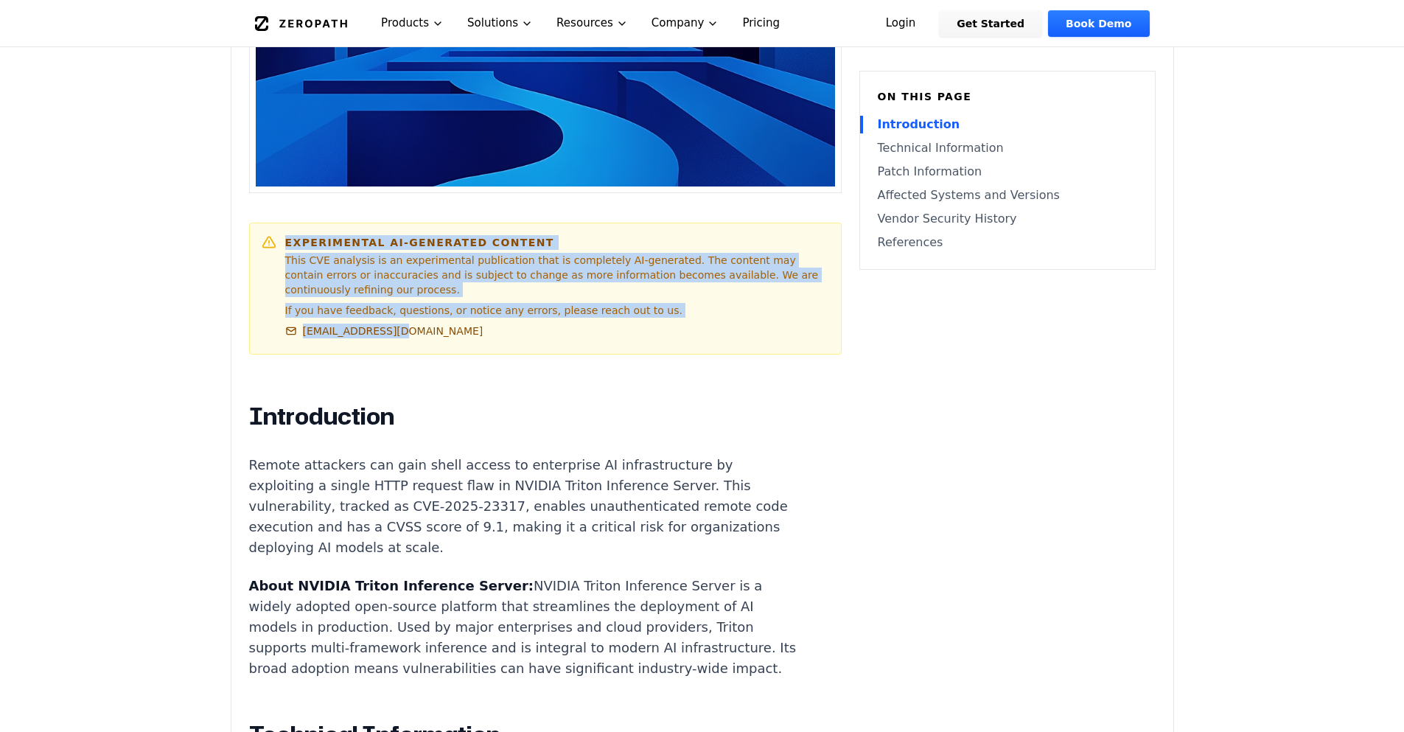
drag, startPoint x: 281, startPoint y: 236, endPoint x: 402, endPoint y: 329, distance: 153.0
click at [411, 334] on div "Experimental AI-Generated Content This CVE analysis is an experimental publicat…" at bounding box center [546, 288] width 568 height 107
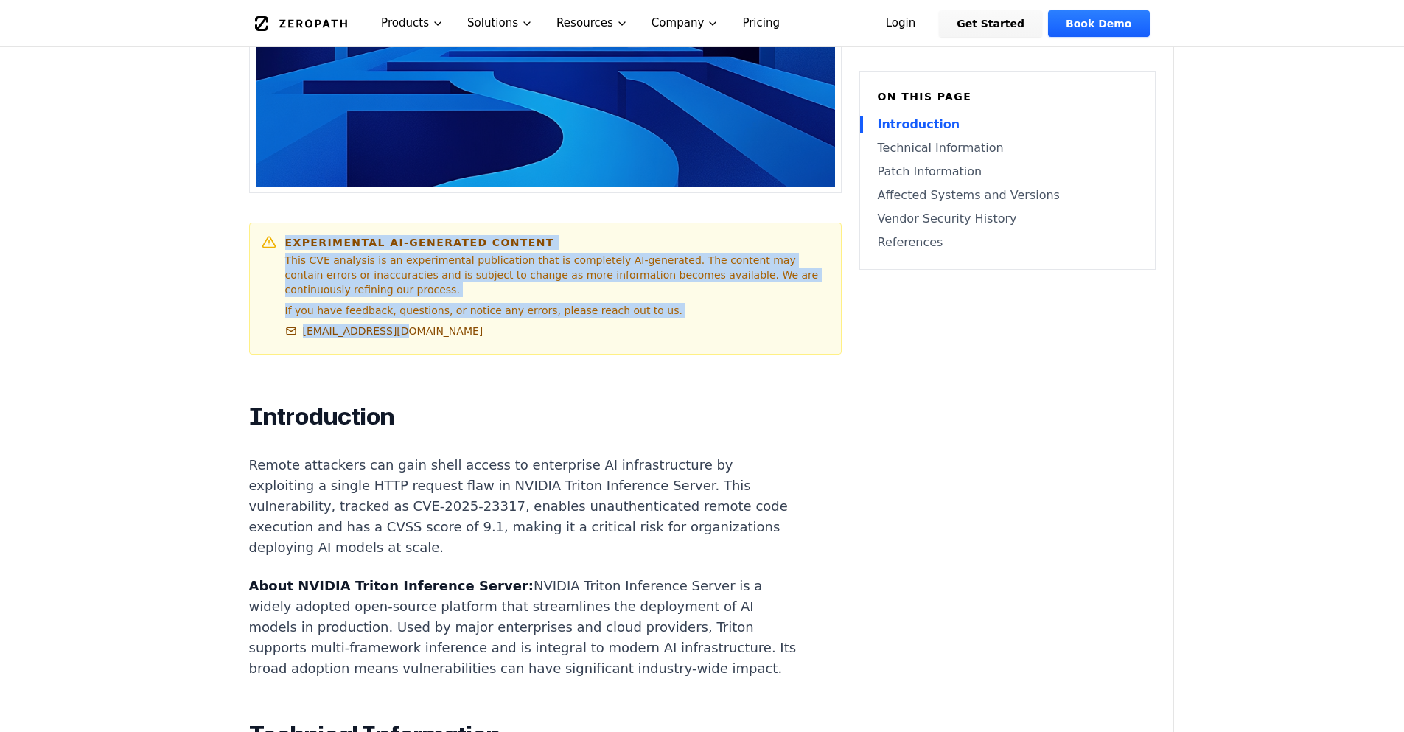
drag, startPoint x: 284, startPoint y: 237, endPoint x: 419, endPoint y: 344, distance: 172.7
click at [419, 344] on div "Experimental AI-Generated Content This CVE analysis is an experimental publicat…" at bounding box center [545, 289] width 593 height 132
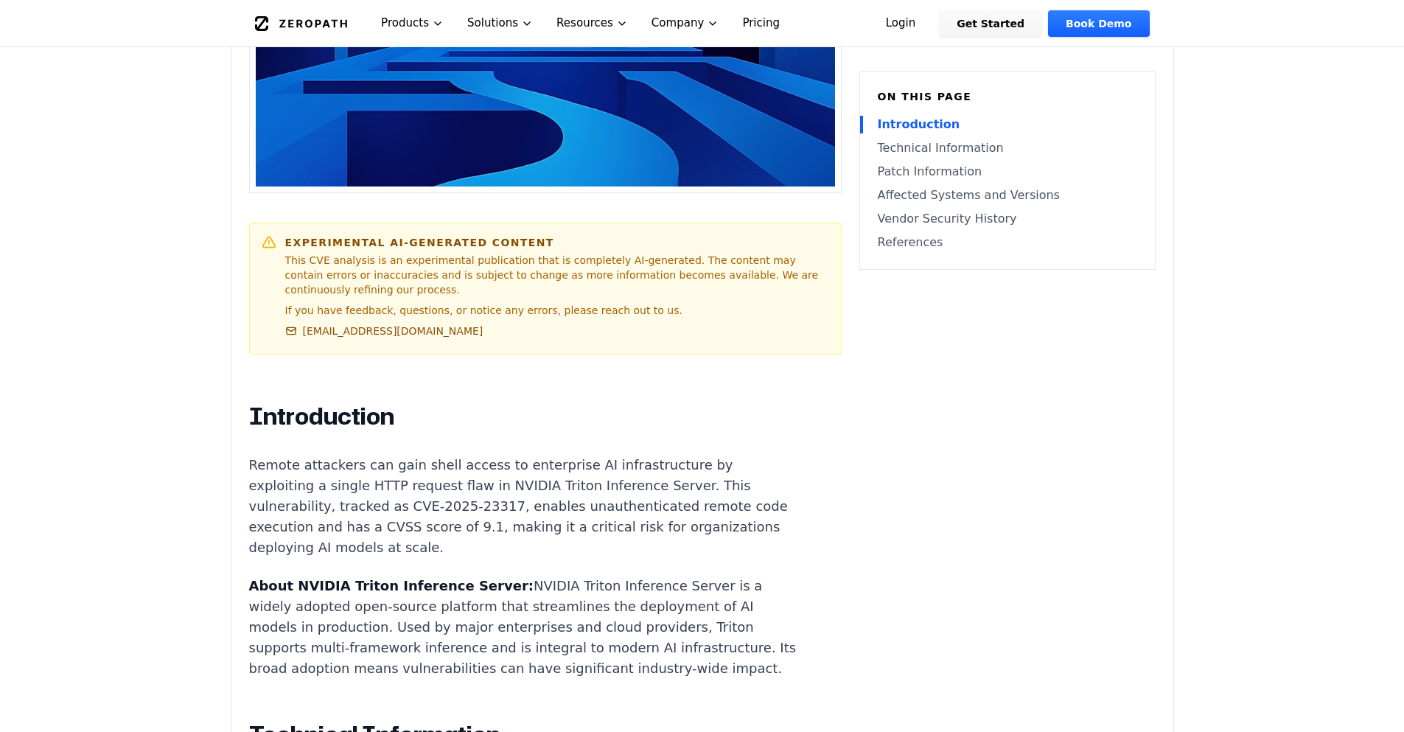
drag, startPoint x: 417, startPoint y: 385, endPoint x: 311, endPoint y: 310, distance: 130.1
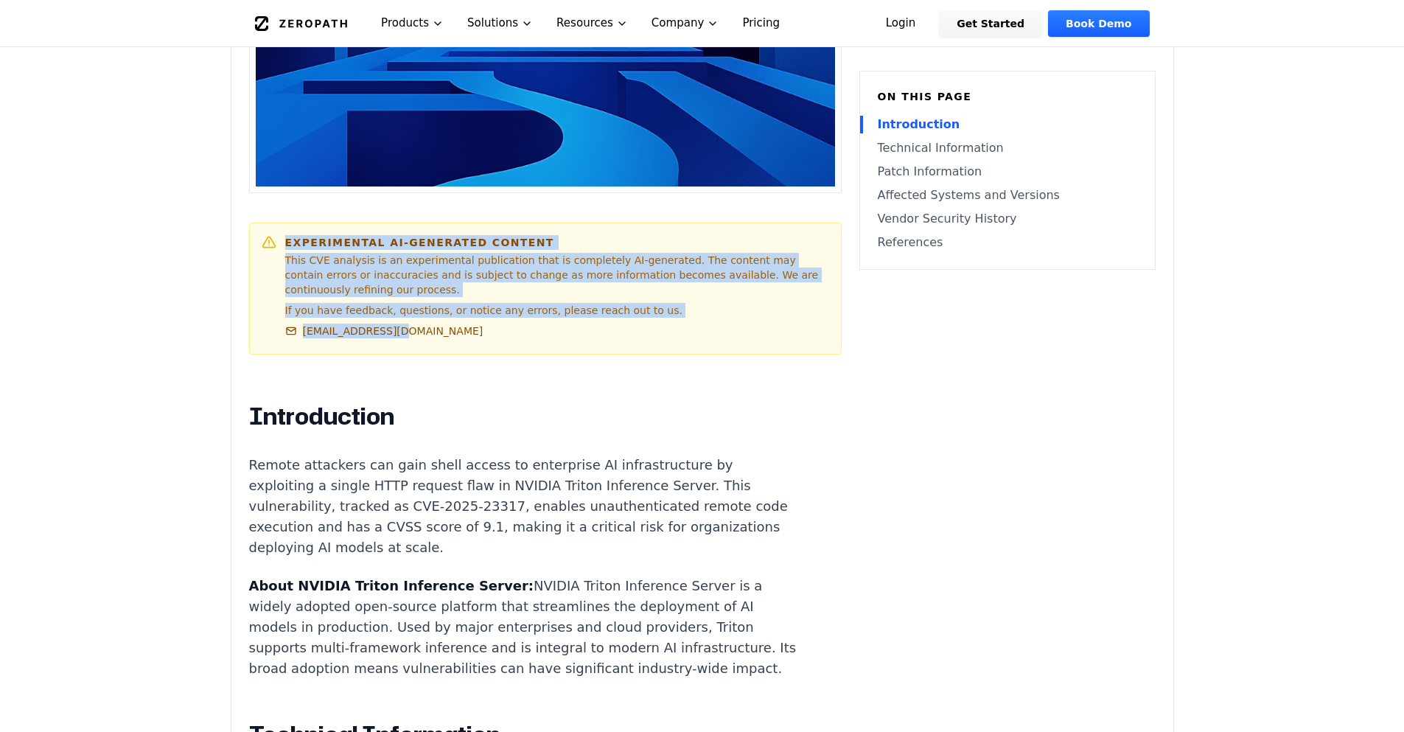
drag, startPoint x: 278, startPoint y: 239, endPoint x: 403, endPoint y: 353, distance: 169.6
click at [403, 353] on div "Experimental AI-Generated Content This CVE analysis is an experimental publicat…" at bounding box center [545, 289] width 593 height 132
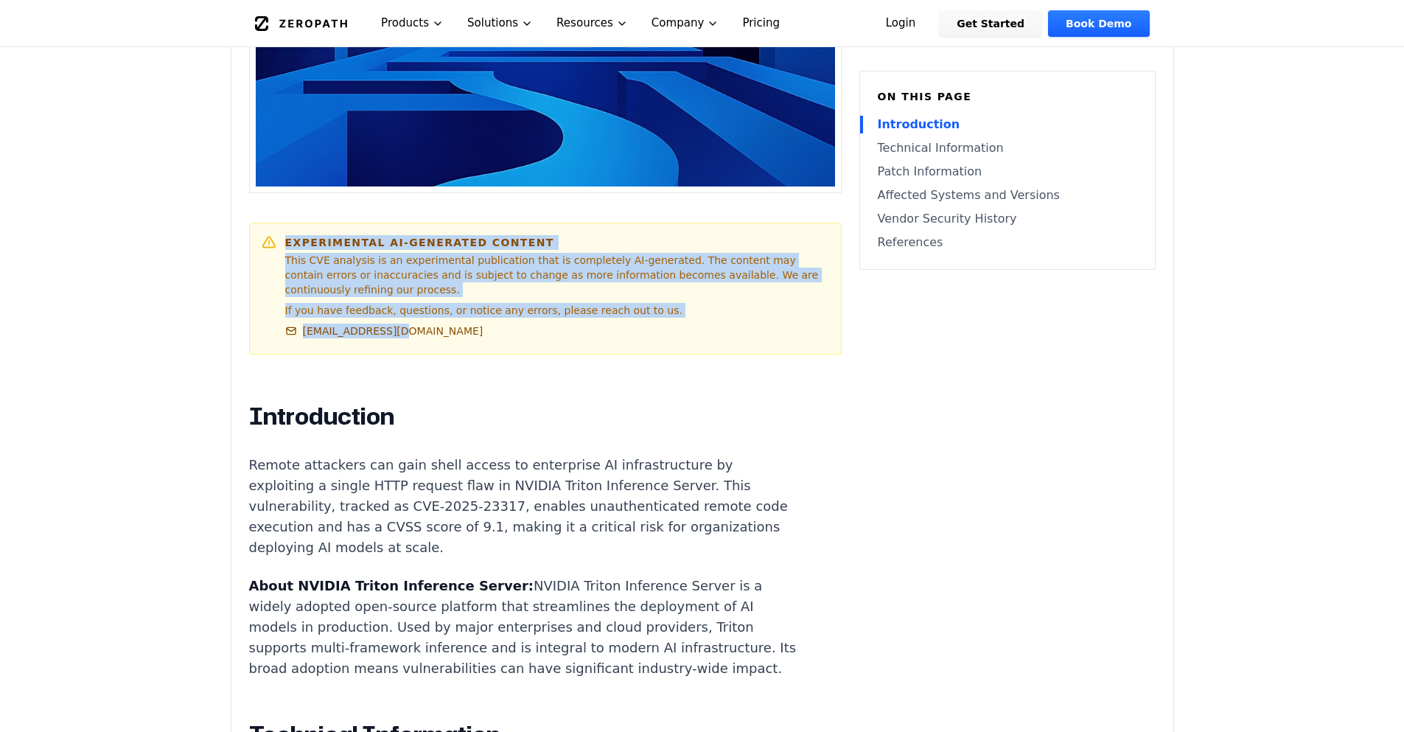
drag, startPoint x: 407, startPoint y: 328, endPoint x: 259, endPoint y: 237, distance: 173.1
click at [259, 237] on div "Experimental AI-Generated Content This CVE analysis is an experimental publicat…" at bounding box center [545, 289] width 593 height 132
click at [422, 314] on p "If you have feedback, questions, or notice any errors, please reach out to us." at bounding box center [557, 310] width 544 height 15
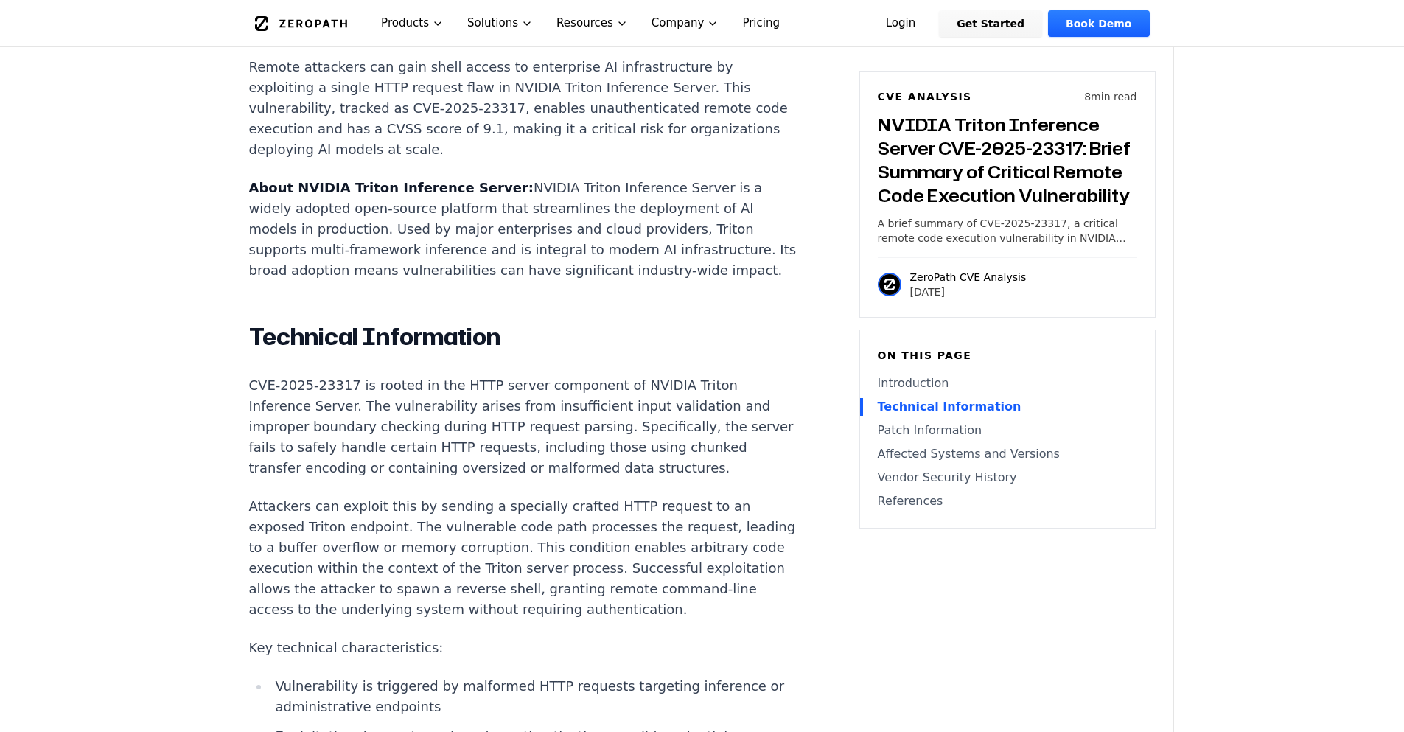
scroll to position [929, 0]
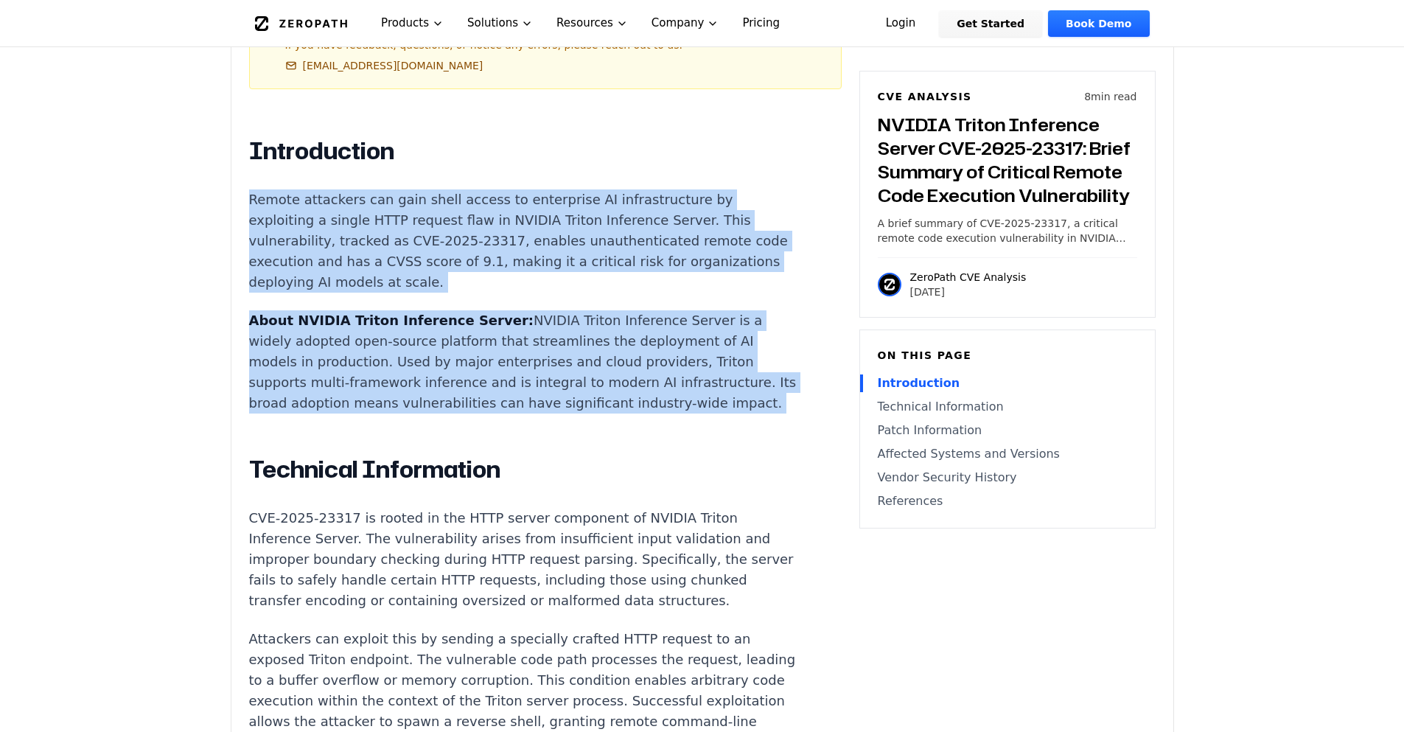
drag, startPoint x: 249, startPoint y: 200, endPoint x: 322, endPoint y: 442, distance: 252.5
click at [320, 413] on p "About NVIDIA Triton Inference Server: NVIDIA Triton Inference Server is a widel…" at bounding box center [523, 361] width 548 height 103
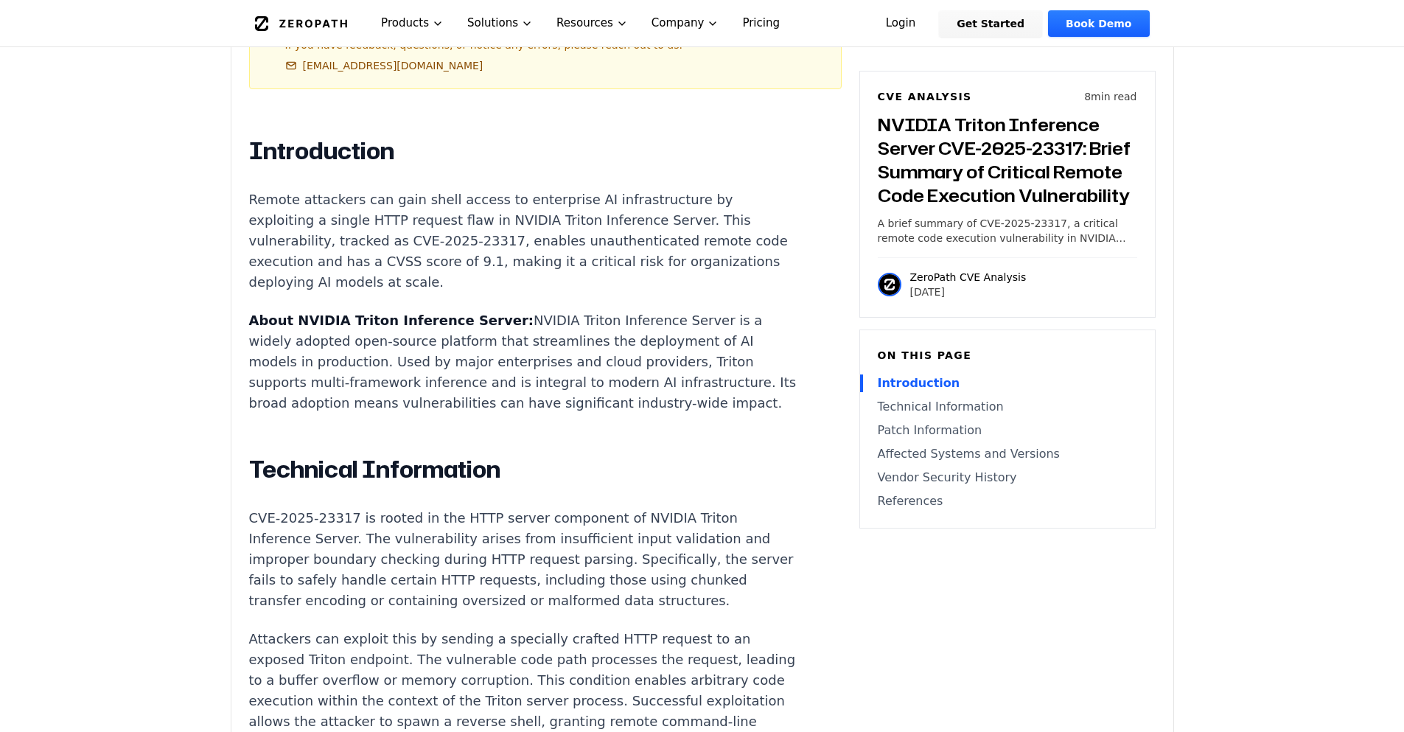
drag, startPoint x: 293, startPoint y: 399, endPoint x: 245, endPoint y: 193, distance: 211.0
click at [251, 198] on p "Remote attackers can gain shell access to enterprise AI infrastructure by explo…" at bounding box center [523, 240] width 548 height 103
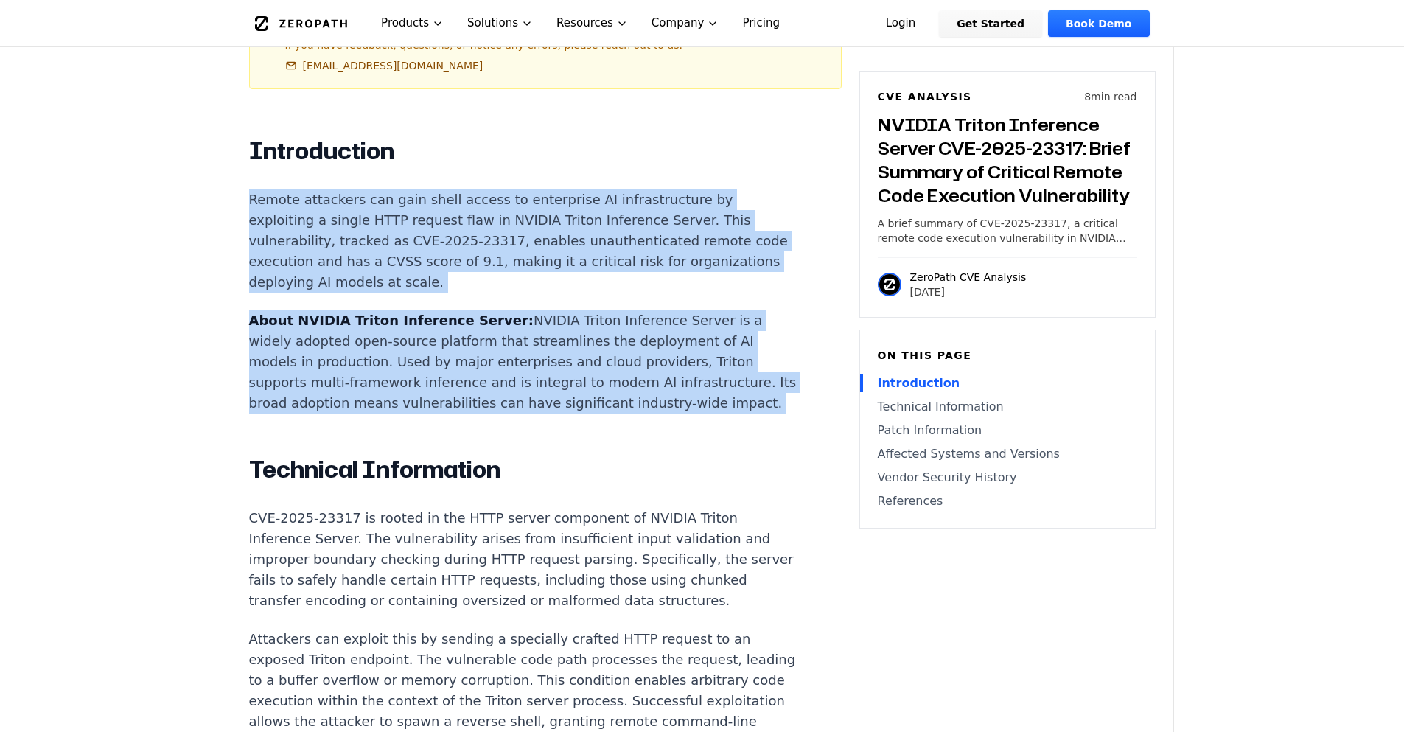
drag, startPoint x: 251, startPoint y: 198, endPoint x: 301, endPoint y: 422, distance: 229.6
click at [301, 413] on p "About NVIDIA Triton Inference Server: NVIDIA Triton Inference Server is a widel…" at bounding box center [523, 361] width 548 height 103
drag, startPoint x: 299, startPoint y: 431, endPoint x: 251, endPoint y: 158, distance: 277.0
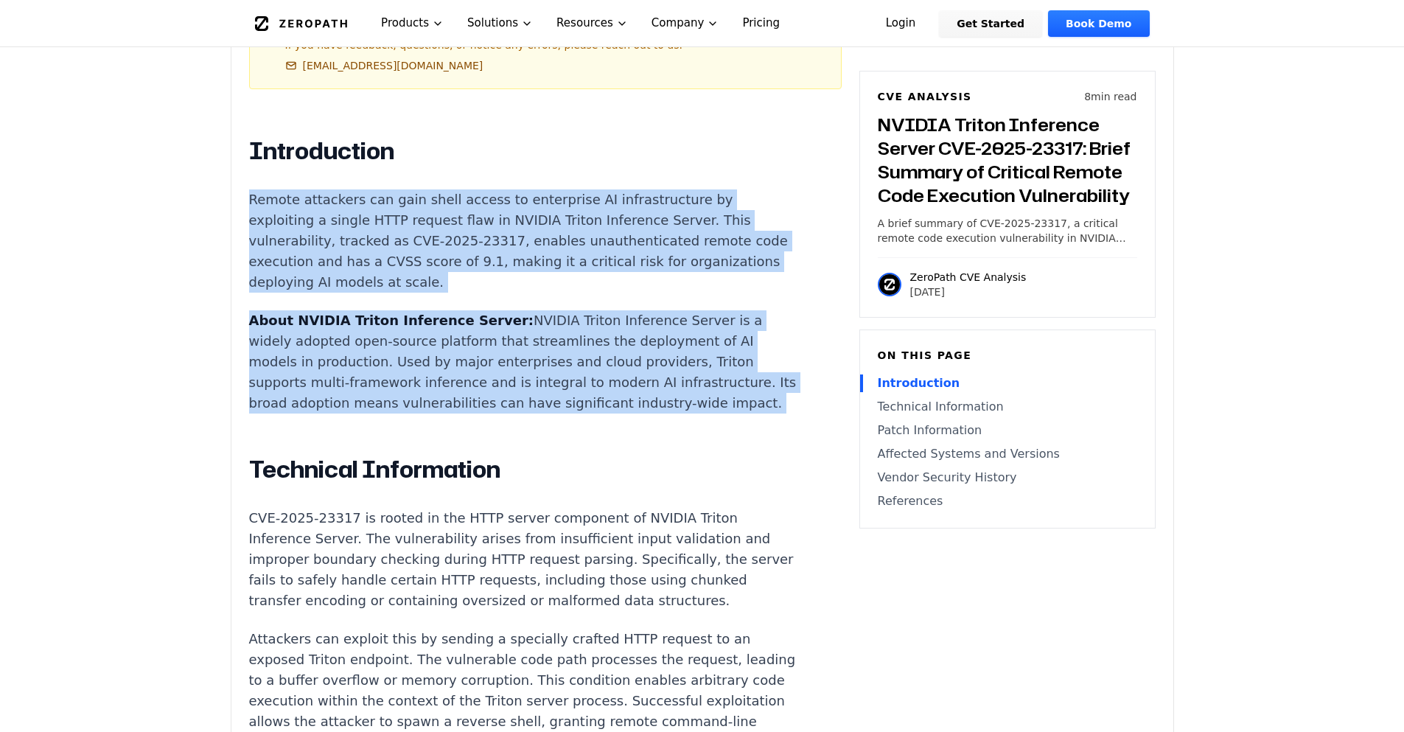
click at [251, 158] on h2 "Introduction" at bounding box center [523, 150] width 548 height 29
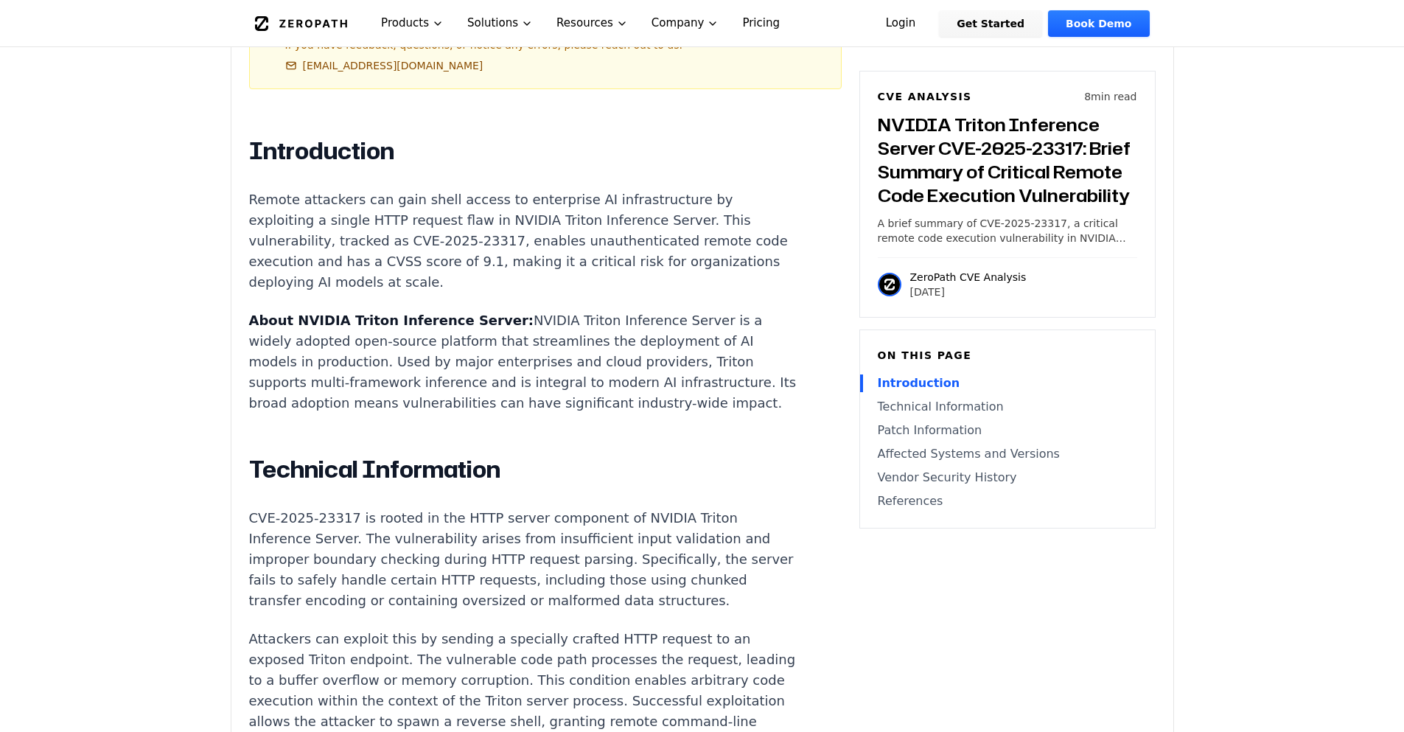
click at [251, 158] on h2 "Introduction" at bounding box center [523, 150] width 548 height 29
click at [319, 153] on h2 "Introduction" at bounding box center [523, 150] width 548 height 29
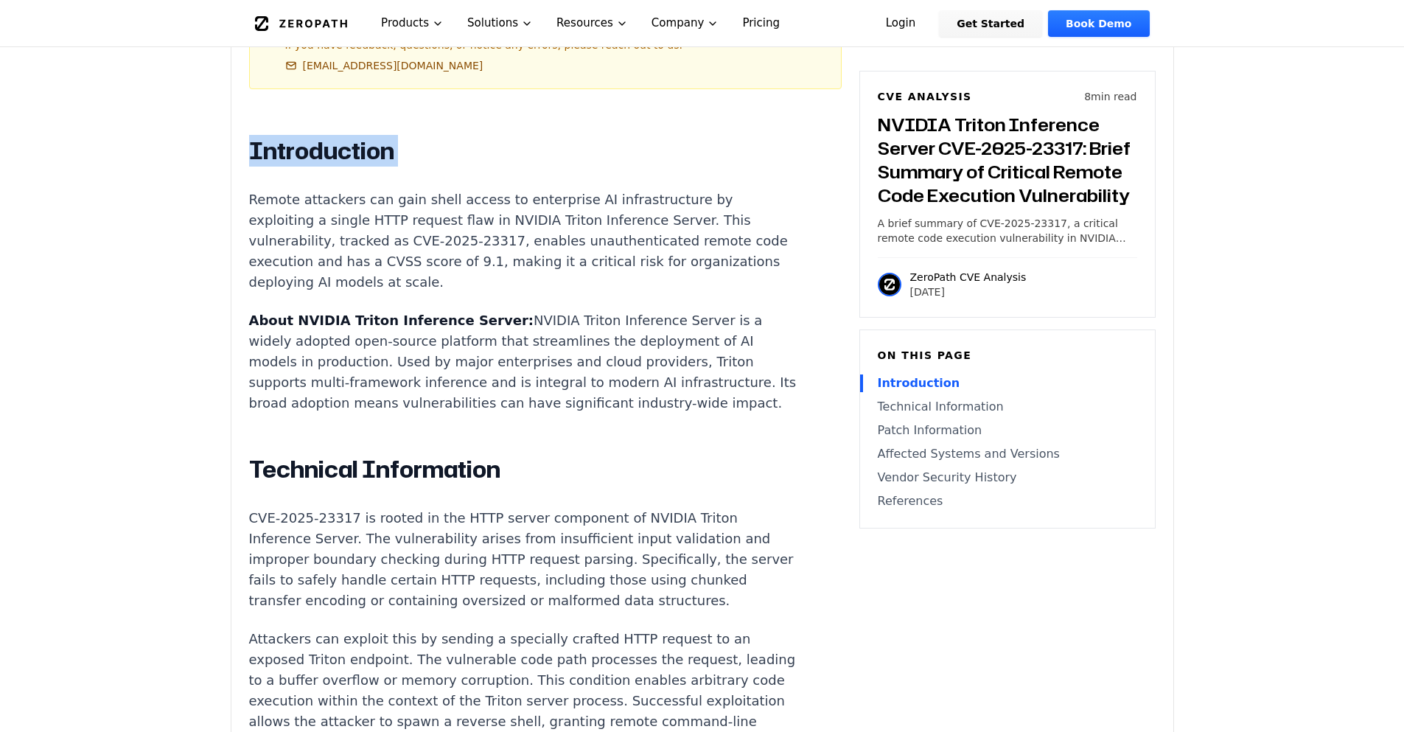
click at [319, 153] on h2 "Introduction" at bounding box center [523, 150] width 548 height 29
drag, startPoint x: 255, startPoint y: 324, endPoint x: 488, endPoint y: 318, distance: 233.0
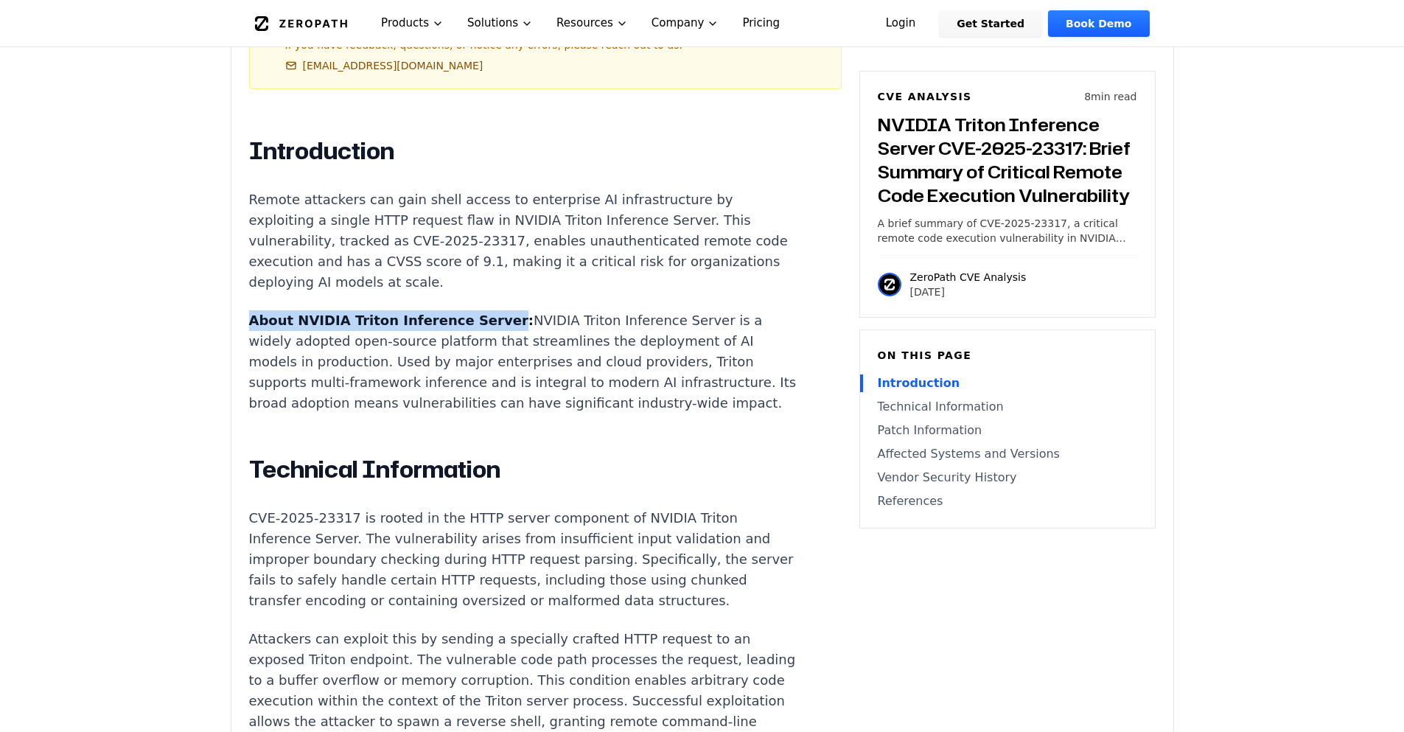
click at [488, 318] on p "About NVIDIA Triton Inference Server: NVIDIA Triton Inference Server is a widel…" at bounding box center [523, 361] width 548 height 103
drag, startPoint x: 488, startPoint y: 318, endPoint x: 242, endPoint y: 311, distance: 246.3
click at [254, 144] on h2 "Introduction" at bounding box center [523, 150] width 548 height 29
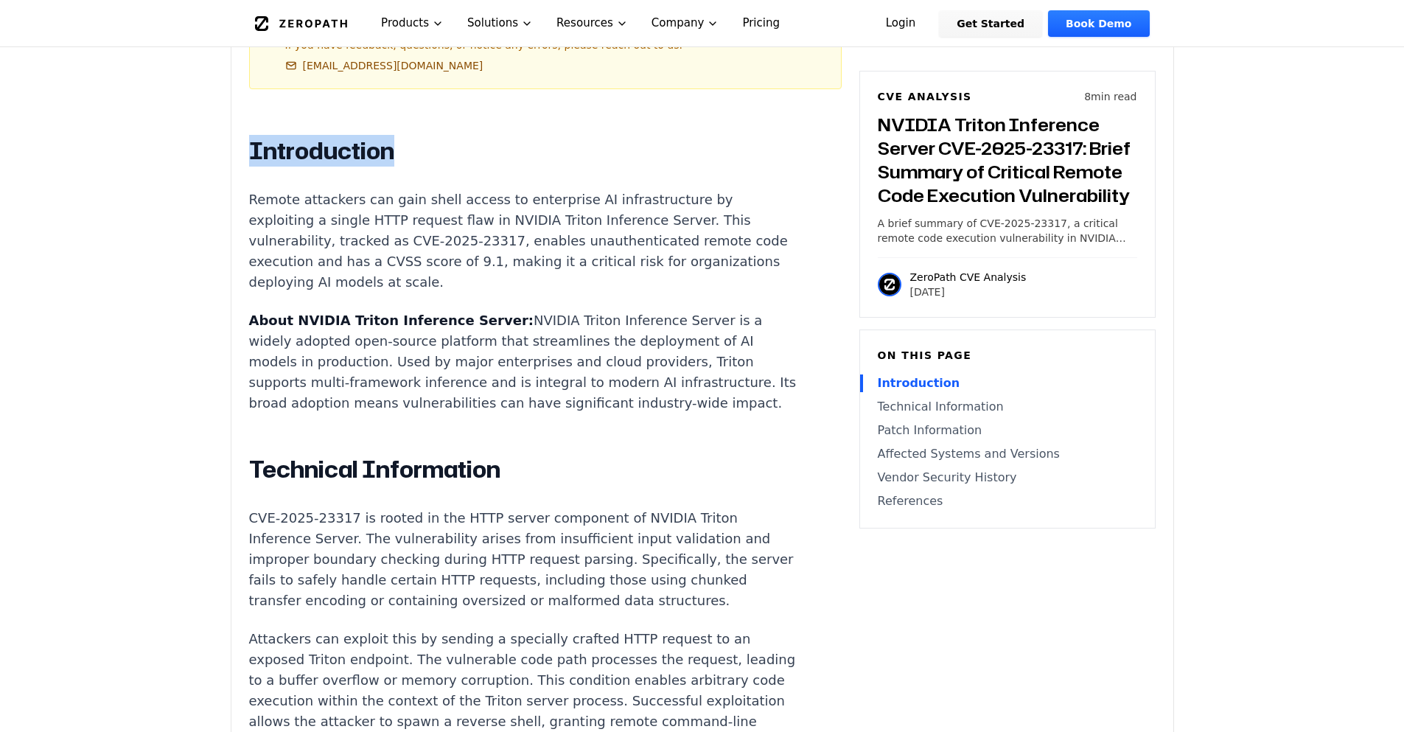
click at [254, 144] on h2 "Introduction" at bounding box center [523, 150] width 548 height 29
drag, startPoint x: 486, startPoint y: 322, endPoint x: 245, endPoint y: 325, distance: 241.0
click at [307, 484] on h2 "Technical Information" at bounding box center [523, 469] width 548 height 29
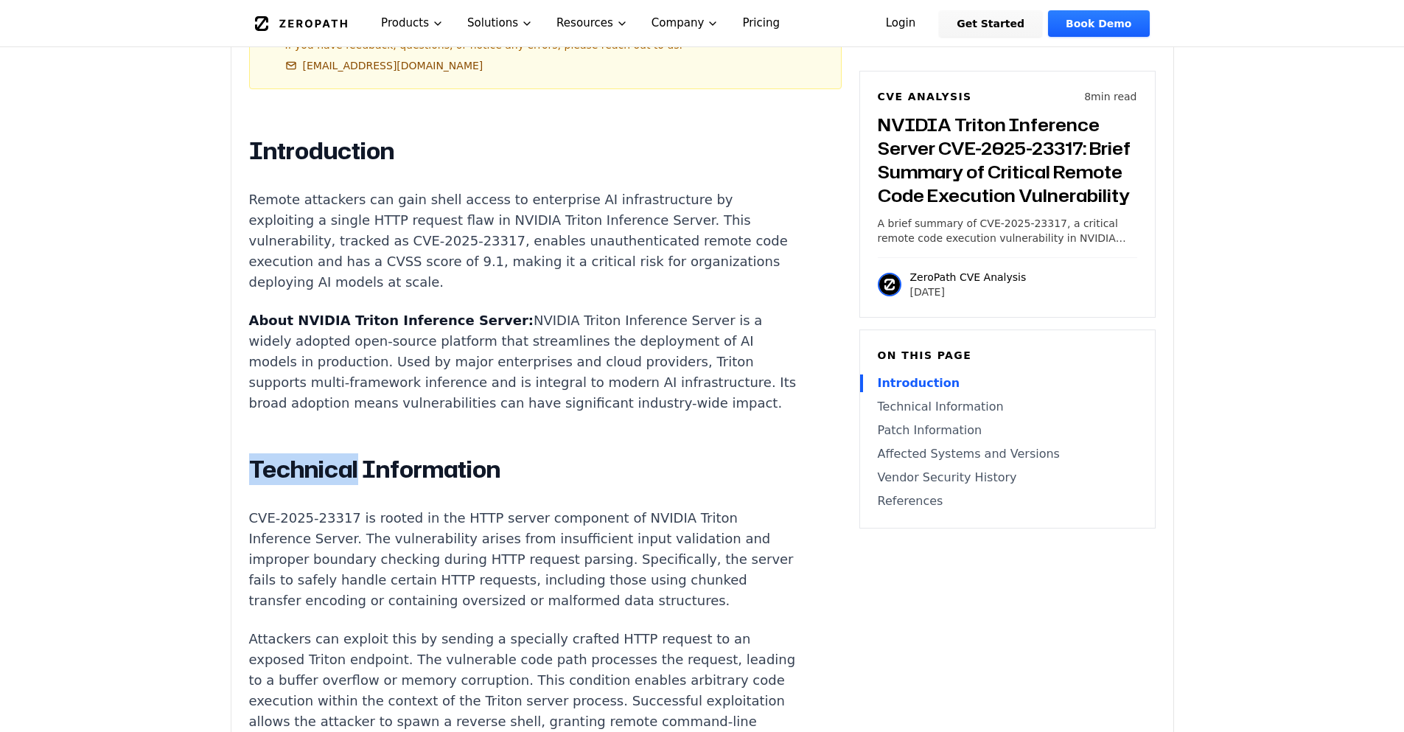
click at [307, 484] on h2 "Technical Information" at bounding box center [523, 469] width 548 height 29
click at [353, 484] on h2 "Technical Information" at bounding box center [523, 469] width 548 height 29
click at [355, 484] on h2 "Technical Information" at bounding box center [523, 469] width 548 height 29
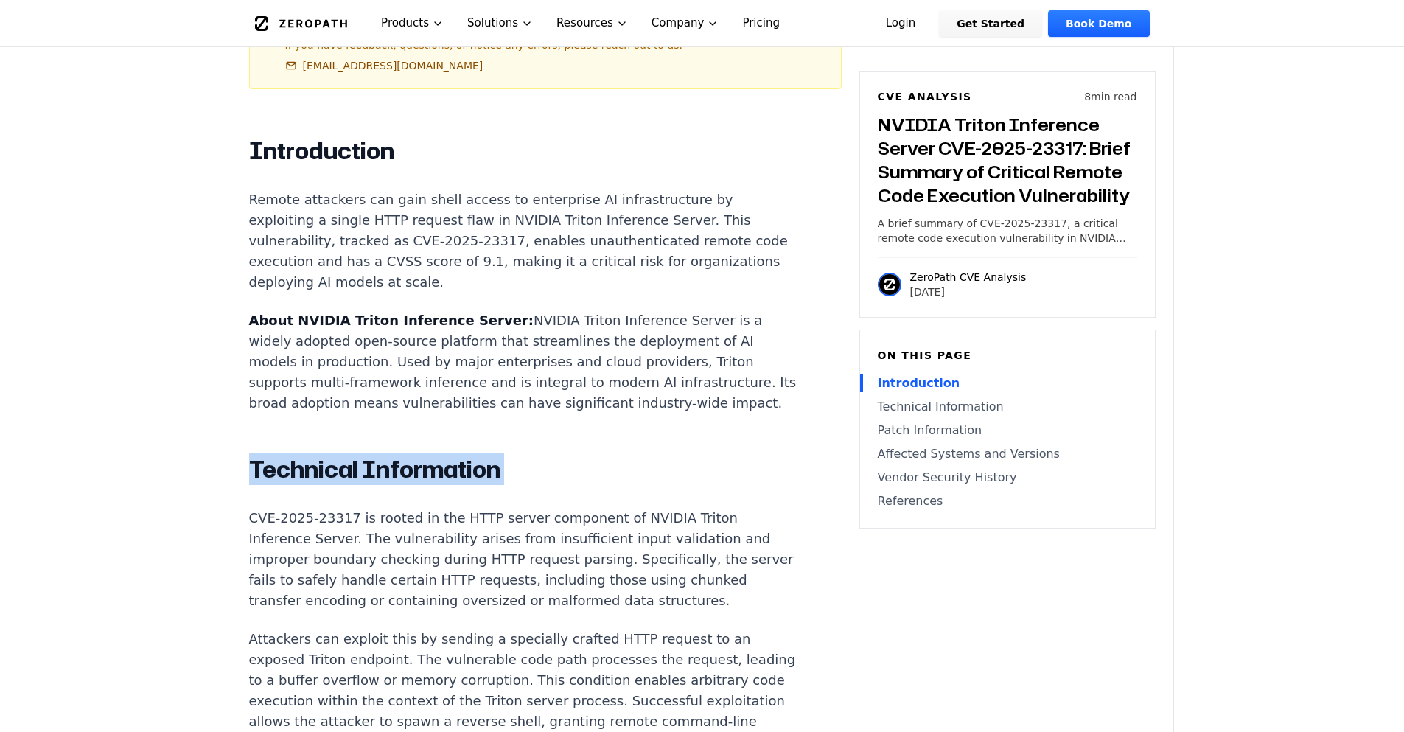
click at [356, 484] on h2 "Technical Information" at bounding box center [523, 469] width 548 height 29
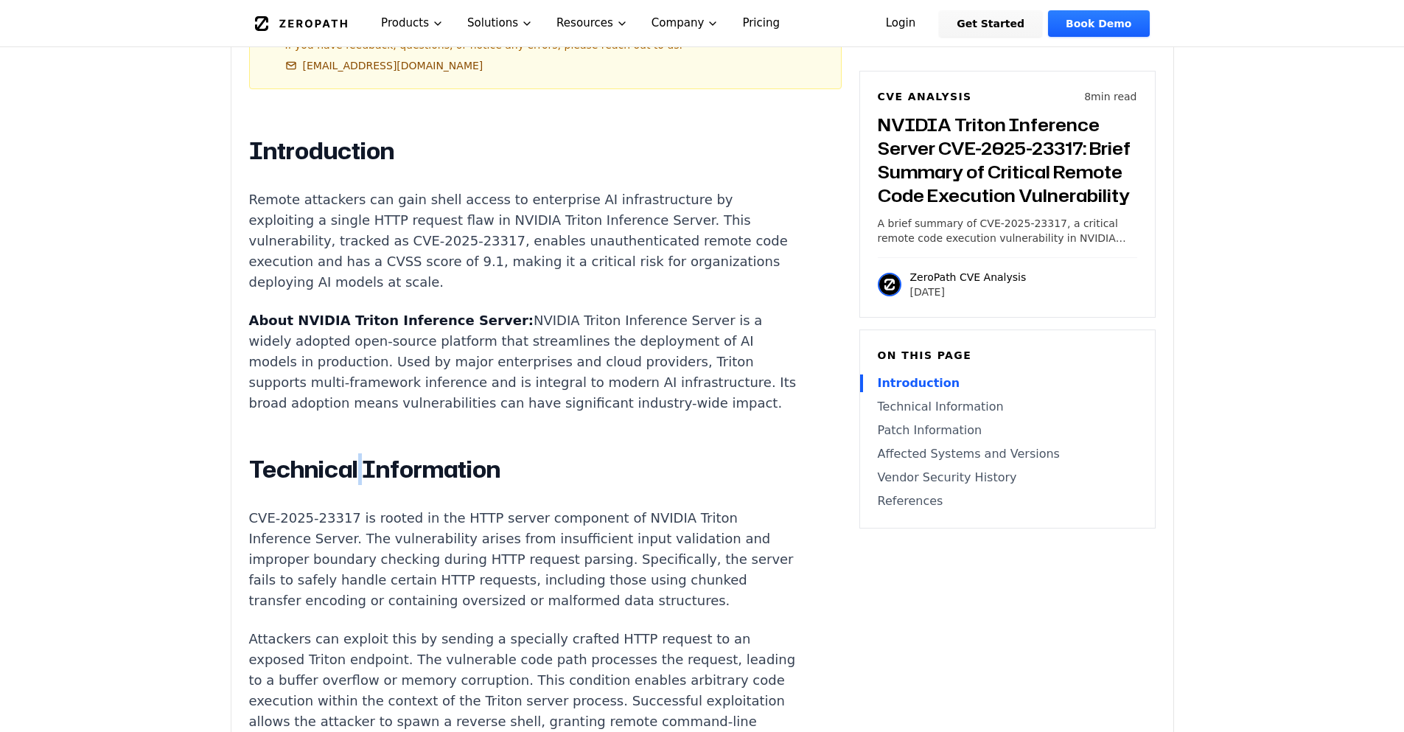
click at [356, 484] on h2 "Technical Information" at bounding box center [523, 469] width 548 height 29
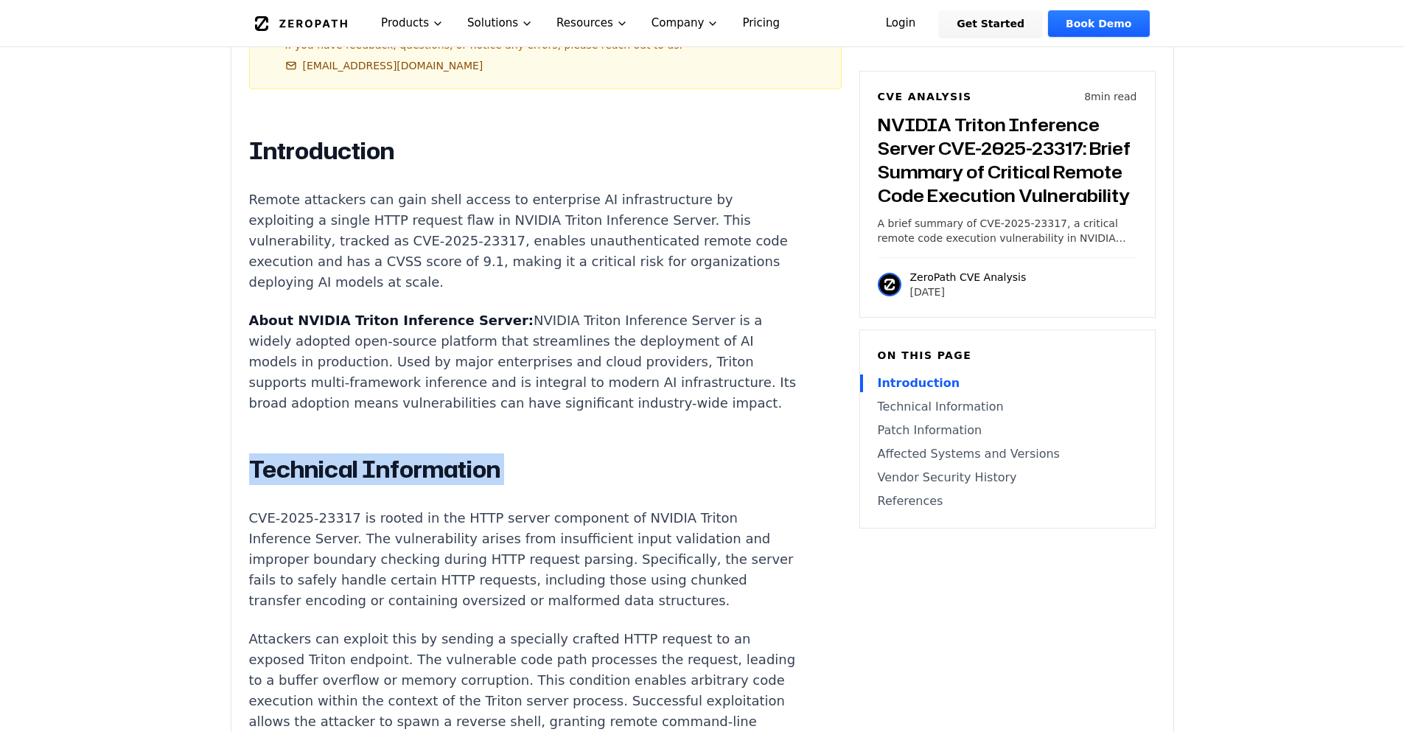
click at [356, 484] on h2 "Technical Information" at bounding box center [523, 469] width 548 height 29
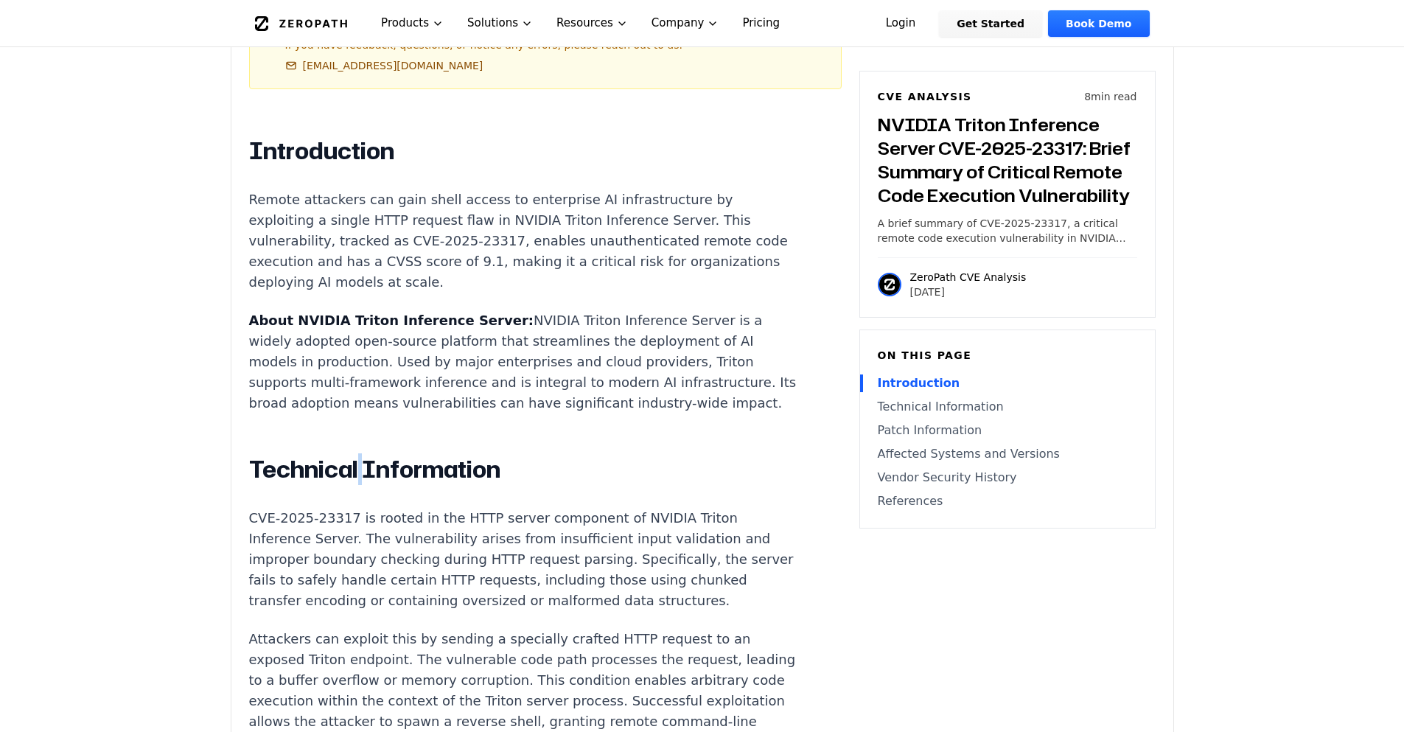
click at [357, 484] on h2 "Technical Information" at bounding box center [523, 469] width 548 height 29
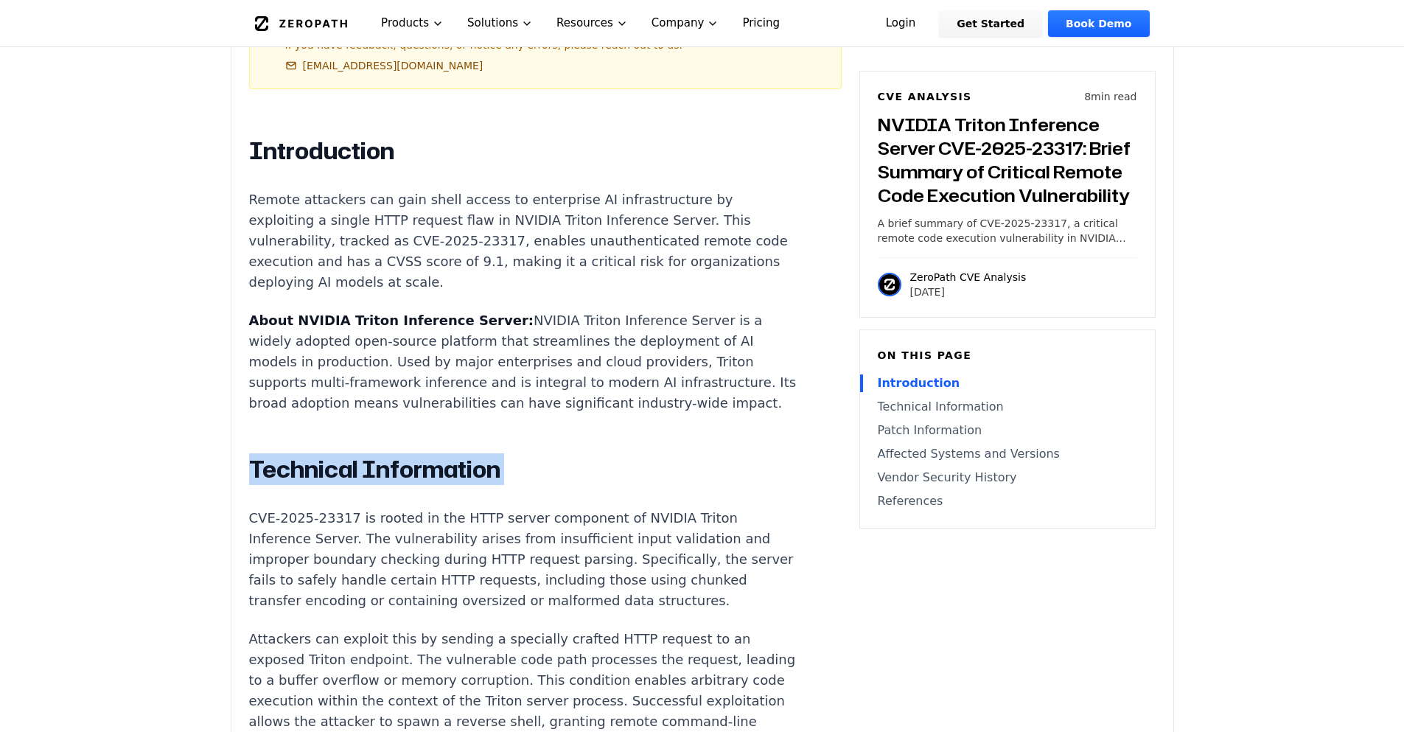
click at [357, 484] on h2 "Technical Information" at bounding box center [523, 469] width 548 height 29
click at [365, 484] on h2 "Technical Information" at bounding box center [523, 469] width 548 height 29
click at [356, 484] on h2 "Technical Information" at bounding box center [523, 469] width 548 height 29
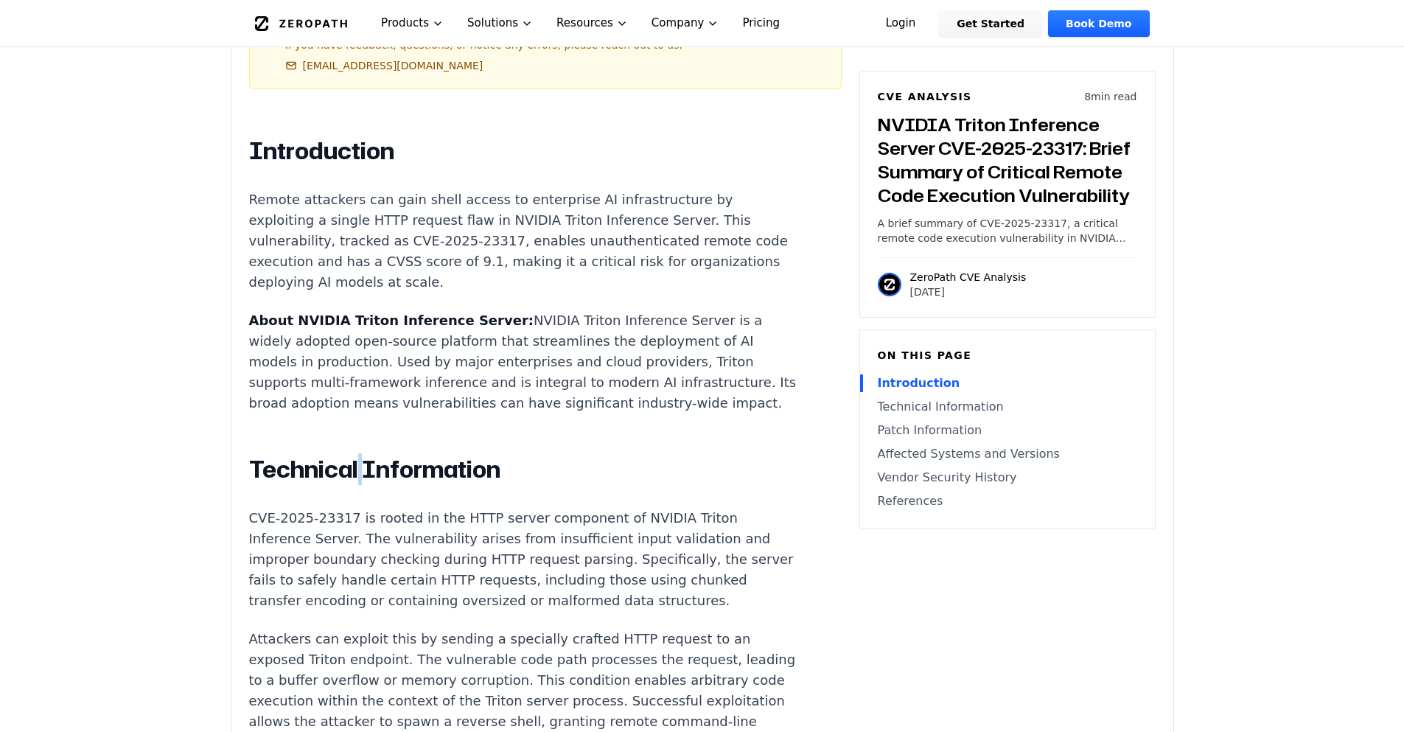
click at [355, 484] on h2 "Technical Information" at bounding box center [523, 469] width 548 height 29
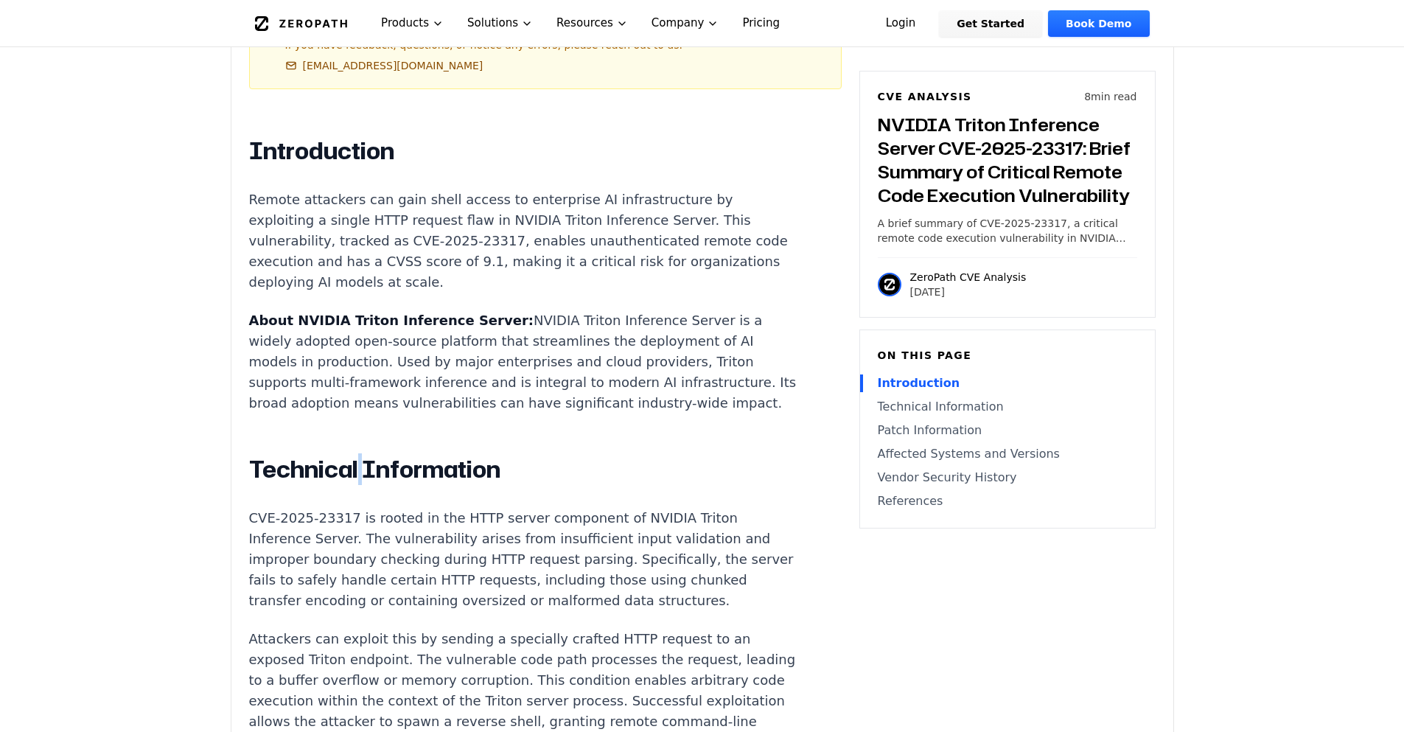
click at [355, 484] on h2 "Technical Information" at bounding box center [523, 469] width 548 height 29
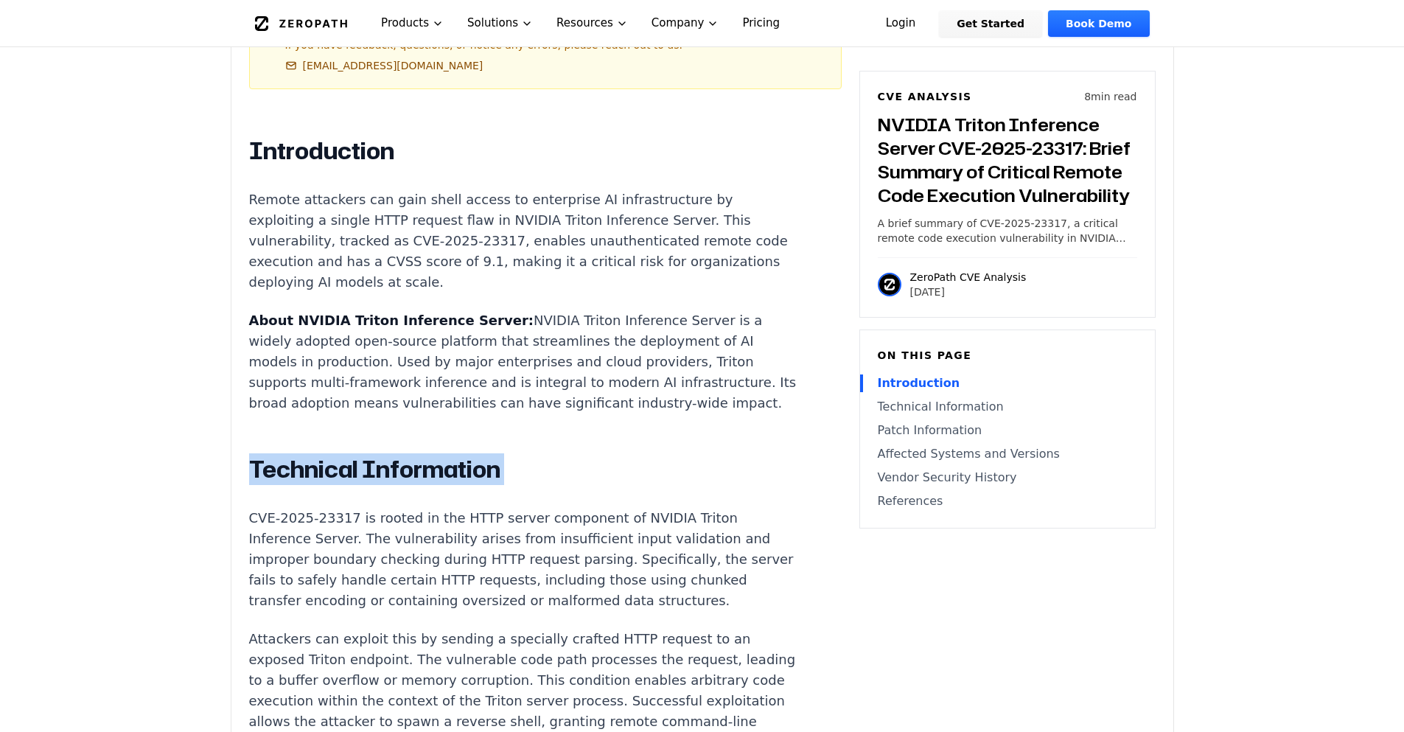
drag, startPoint x: 294, startPoint y: 428, endPoint x: 237, endPoint y: 195, distance: 239.7
click at [301, 382] on p "About NVIDIA Triton Inference Server: NVIDIA Triton Inference Server is a widel…" at bounding box center [523, 361] width 548 height 103
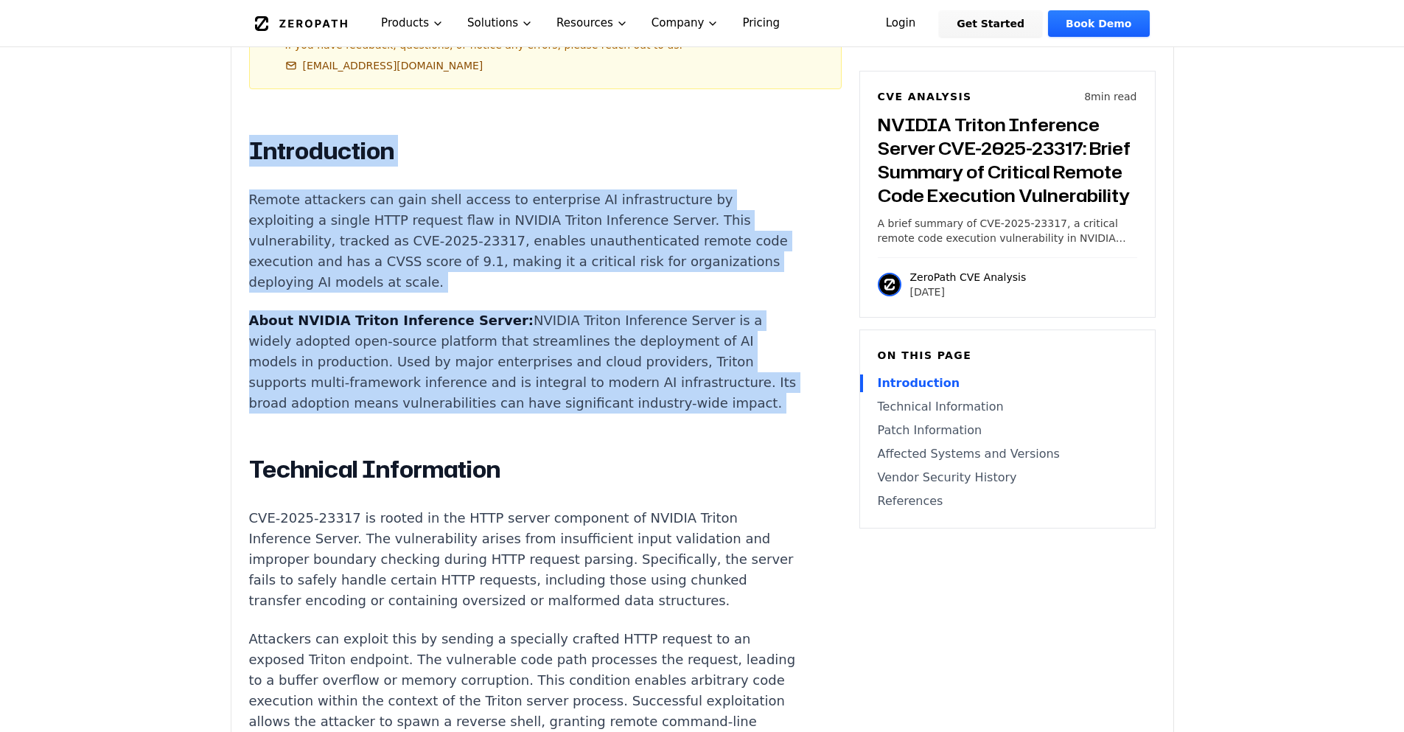
drag, startPoint x: 304, startPoint y: 441, endPoint x: 203, endPoint y: 141, distance: 316.5
drag, startPoint x: 243, startPoint y: 147, endPoint x: 316, endPoint y: 417, distance: 279.4
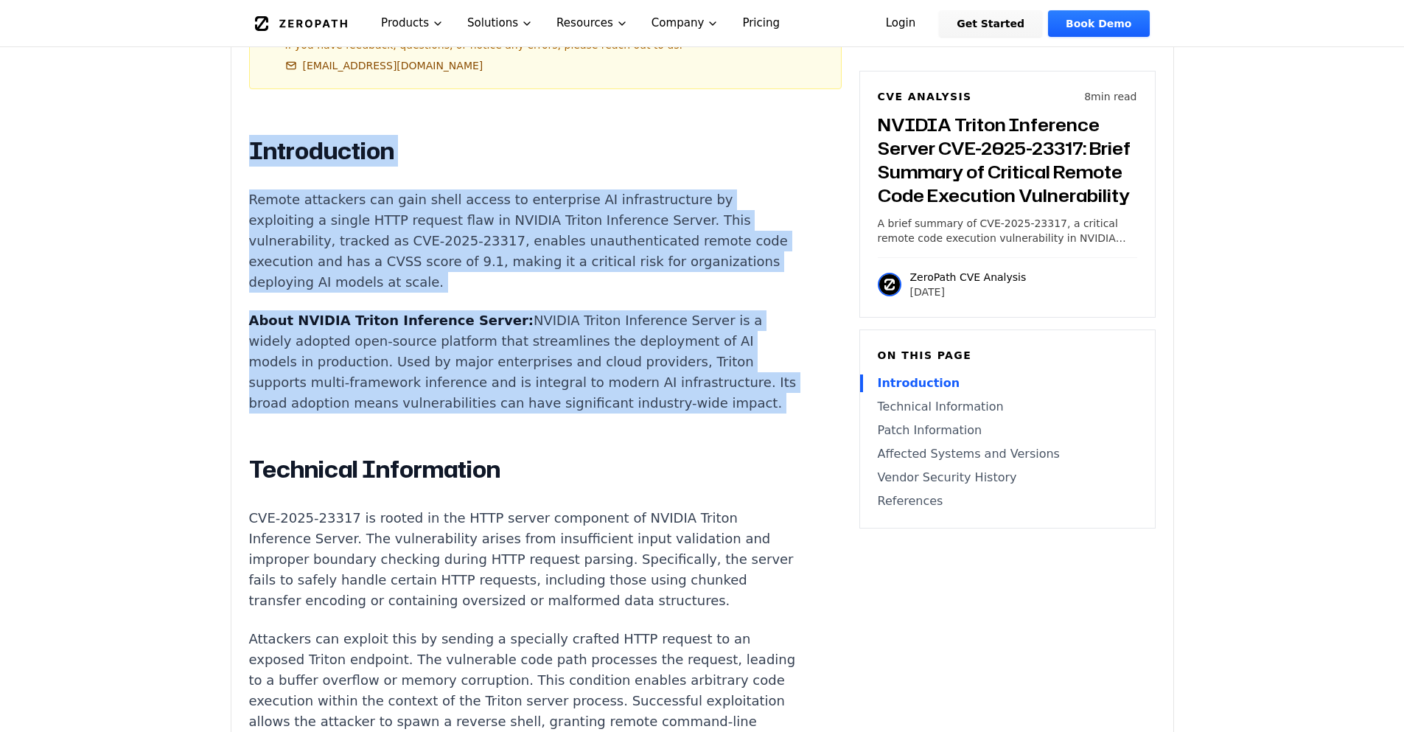
click at [317, 413] on p "About NVIDIA Triton Inference Server: NVIDIA Triton Inference Server is a widel…" at bounding box center [523, 361] width 548 height 103
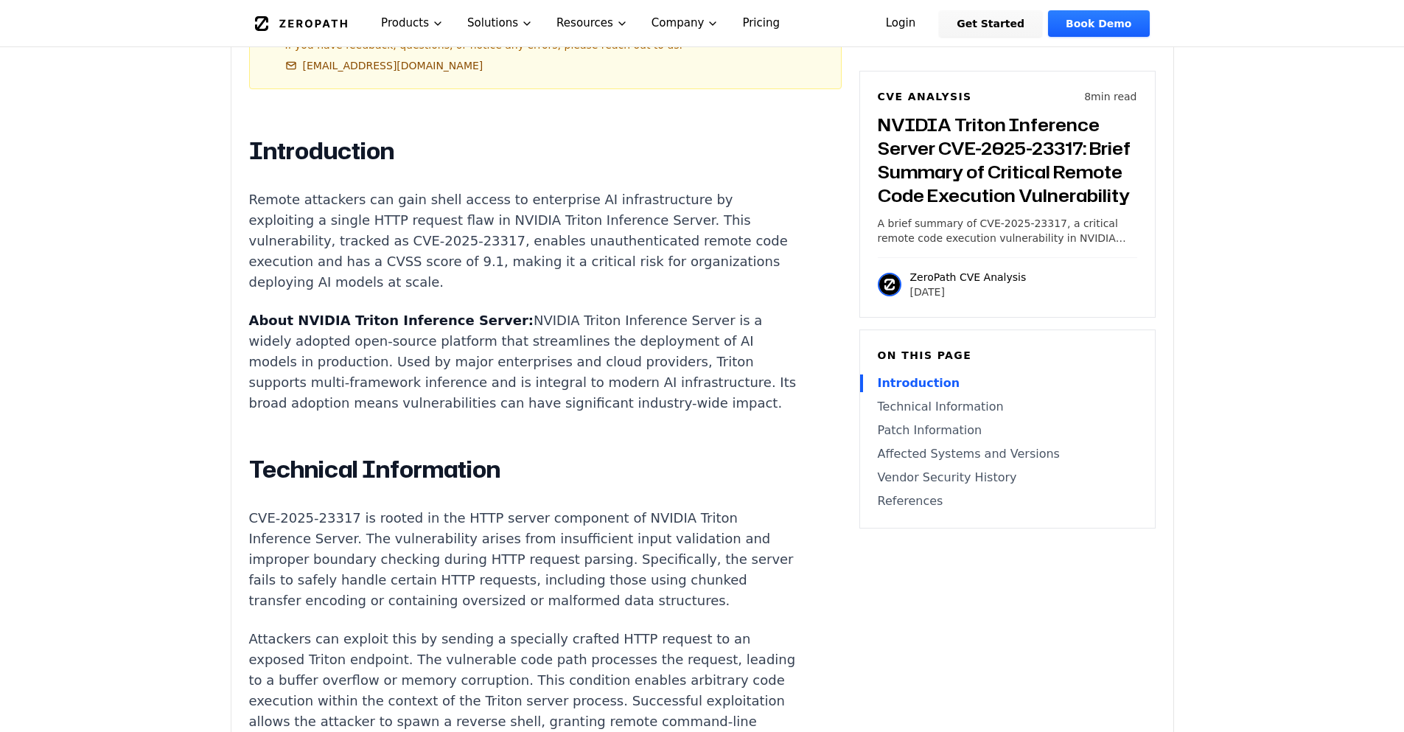
drag, startPoint x: 276, startPoint y: 422, endPoint x: 300, endPoint y: 421, distance: 23.6
click at [276, 413] on p "About NVIDIA Triton Inference Server: NVIDIA Triton Inference Server is a widel…" at bounding box center [523, 361] width 548 height 103
drag, startPoint x: 307, startPoint y: 423, endPoint x: 230, endPoint y: 114, distance: 318.2
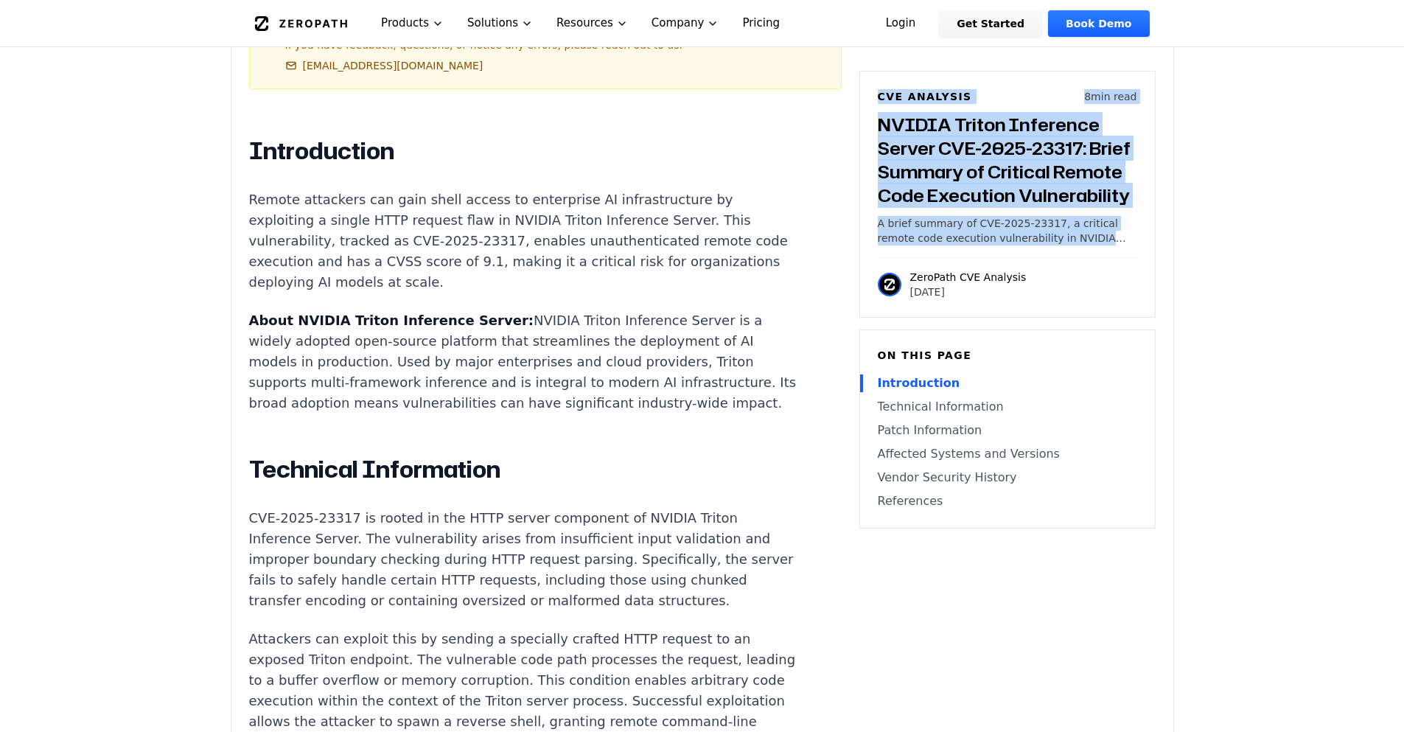
drag, startPoint x: 875, startPoint y: 94, endPoint x: 1139, endPoint y: 241, distance: 302.5
click at [1139, 241] on div "CVE Analysis 8 min read NVIDIA Triton Inference Server CVE-2025-23317: Brief Su…" at bounding box center [1007, 194] width 296 height 247
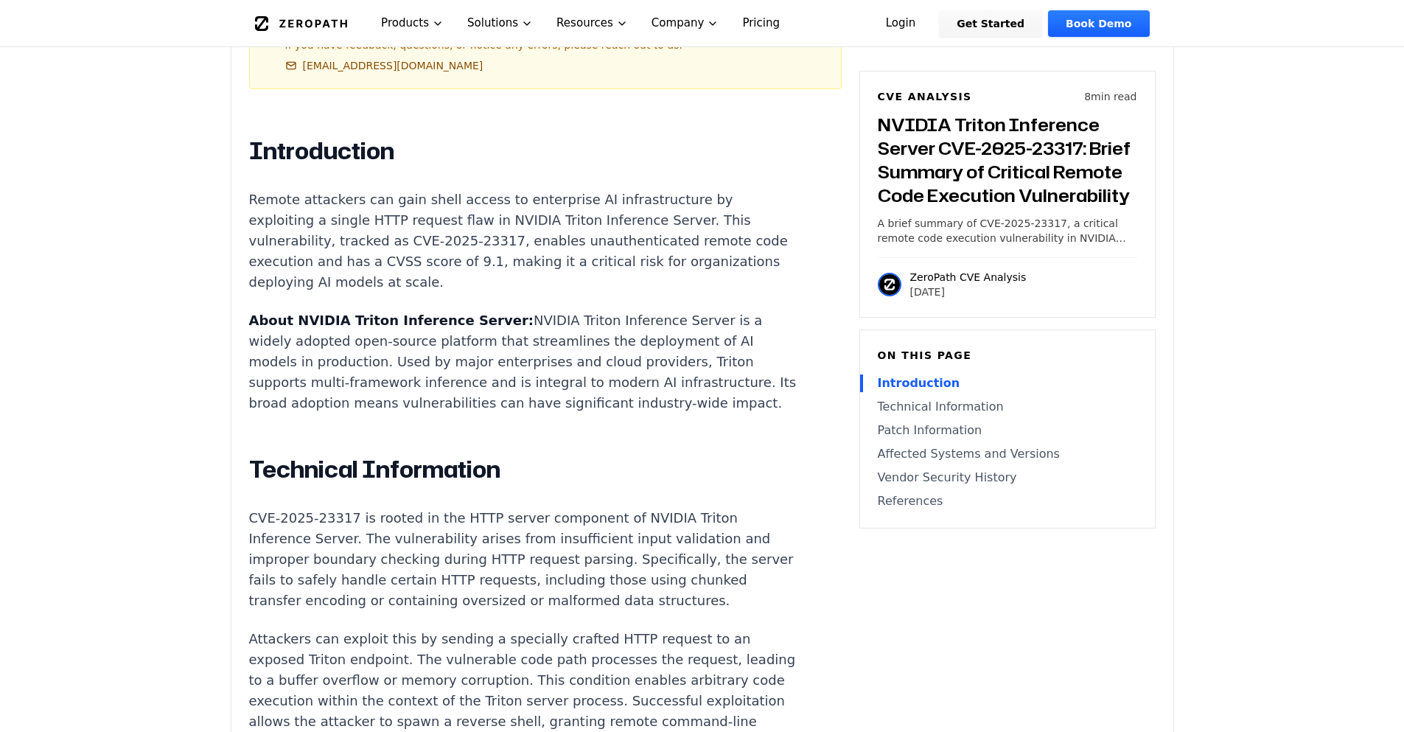
click at [694, 329] on p "About NVIDIA Triton Inference Server: NVIDIA Triton Inference Server is a widel…" at bounding box center [523, 361] width 548 height 103
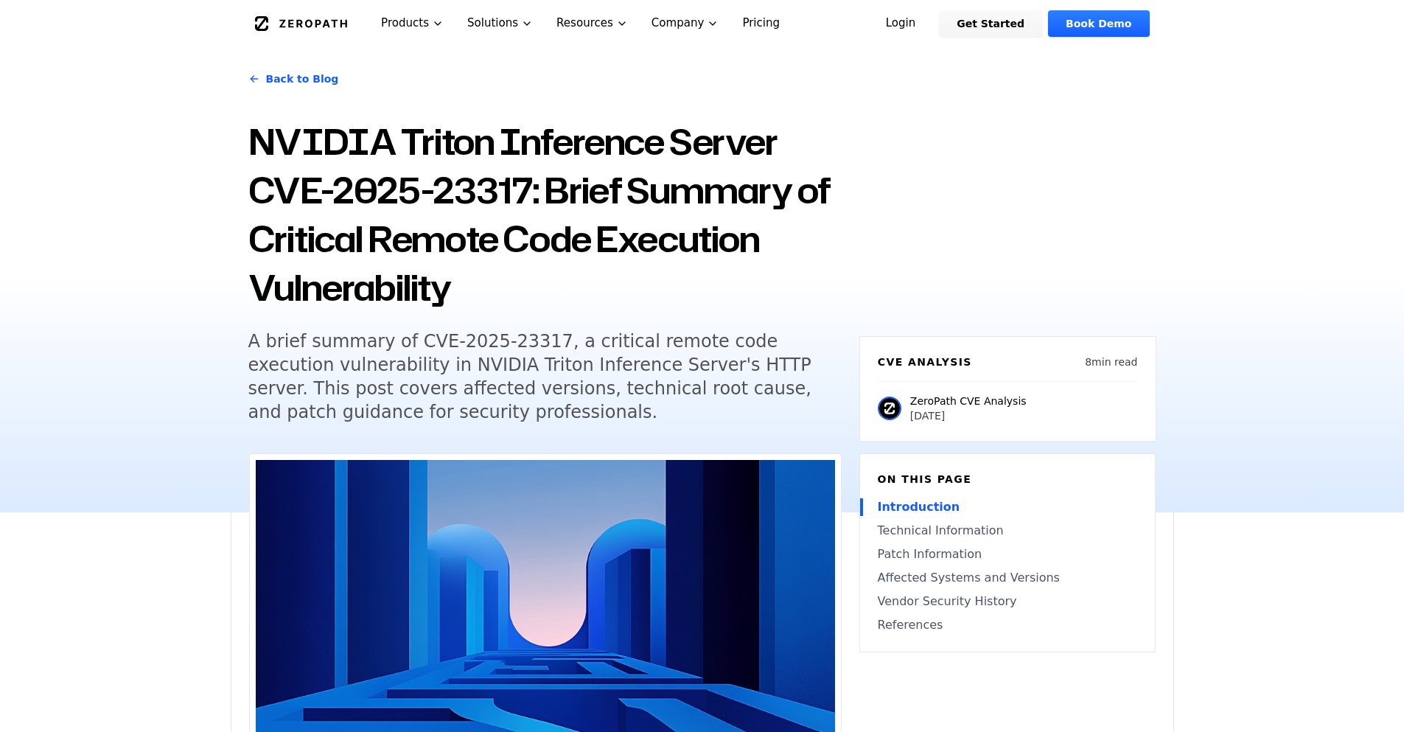
scroll to position [0, 0]
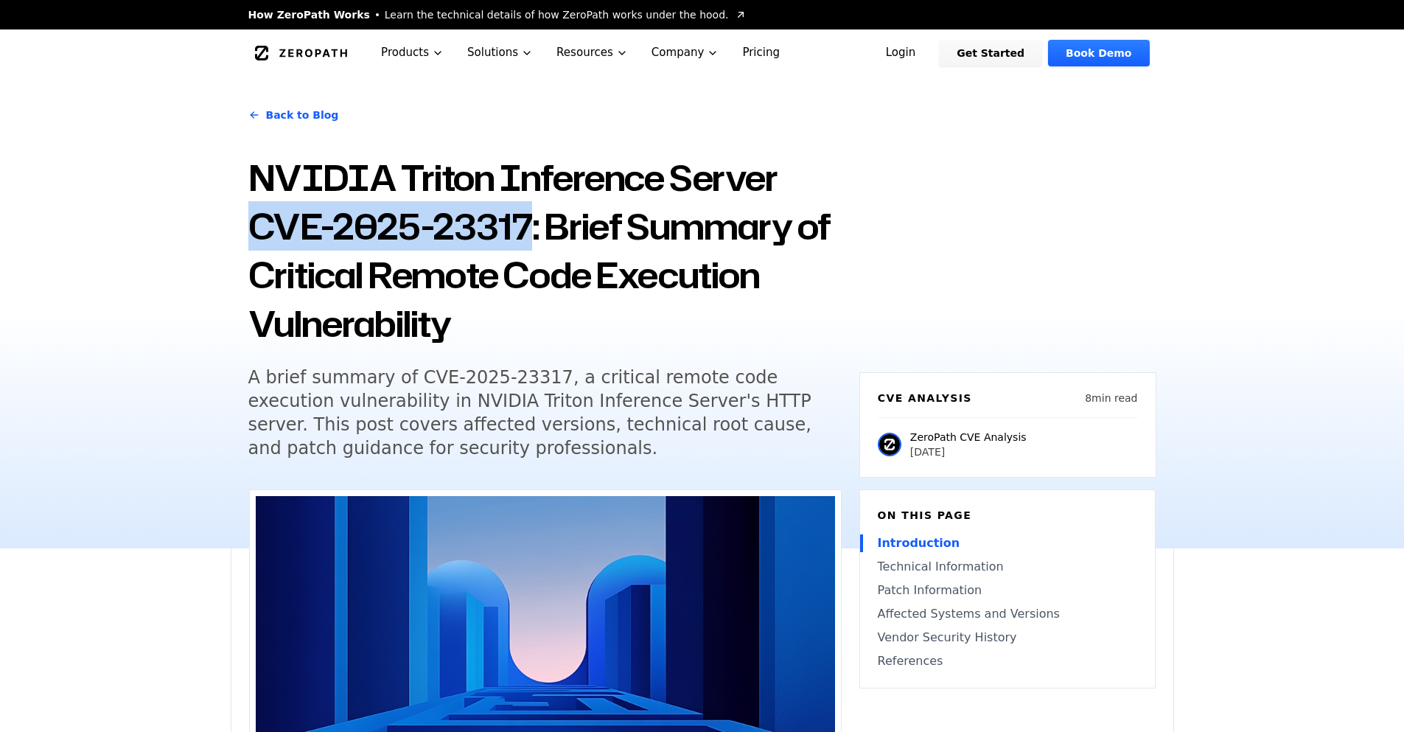
drag, startPoint x: 528, startPoint y: 231, endPoint x: 226, endPoint y: 222, distance: 302.3
click at [226, 222] on div "Back to Blog NVIDIA Triton Inference Server CVE-2025-23317: Brief Summary of Cr…" at bounding box center [702, 313] width 1404 height 472
click at [424, 250] on h1 "NVIDIA Triton Inference Server CVE-2025-23317: Brief Summary of Critical Remote…" at bounding box center [544, 250] width 593 height 195
drag, startPoint x: 531, startPoint y: 218, endPoint x: 264, endPoint y: 211, distance: 267.6
click at [264, 211] on h1 "NVIDIA Triton Inference Server CVE-2025-23317: Brief Summary of Critical Remote…" at bounding box center [544, 250] width 593 height 195
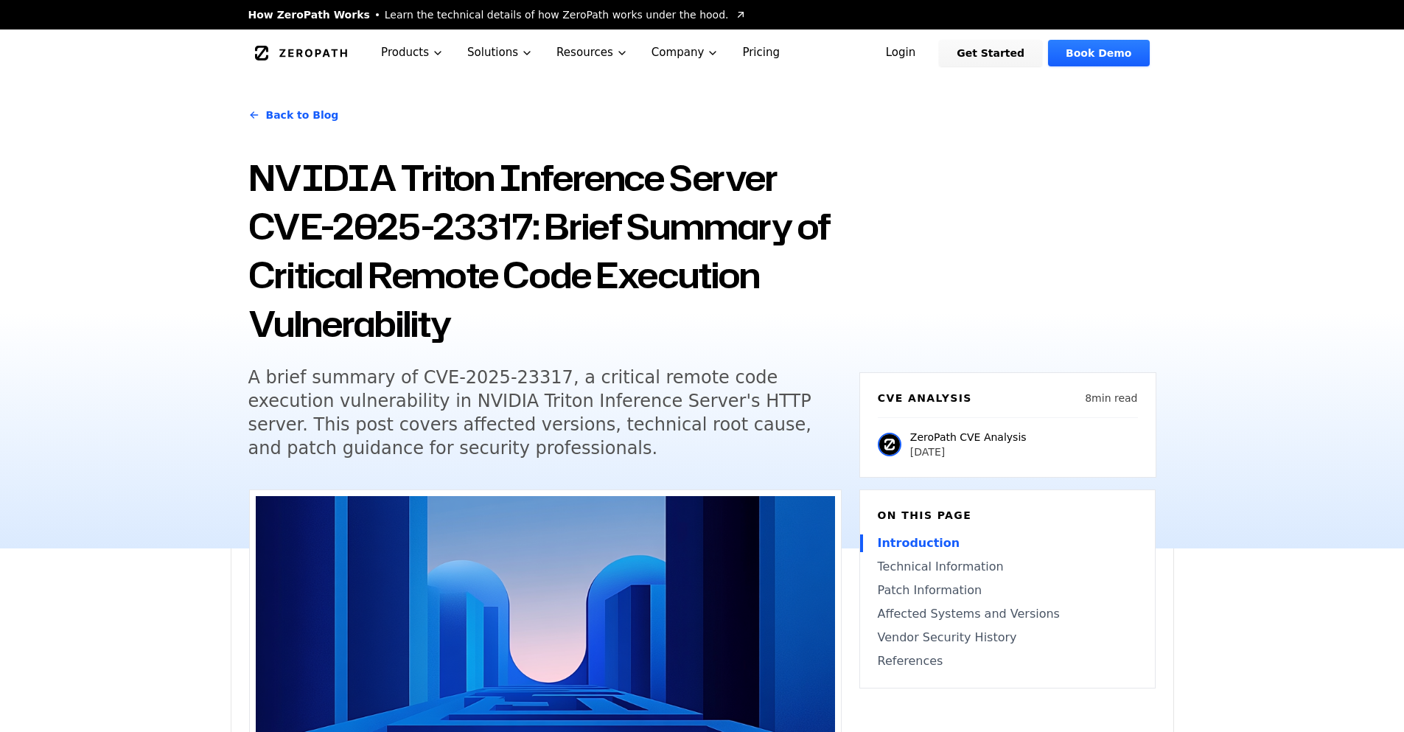
click at [254, 210] on h1 "NVIDIA Triton Inference Server CVE-2025-23317: Brief Summary of Critical Remote…" at bounding box center [544, 250] width 593 height 195
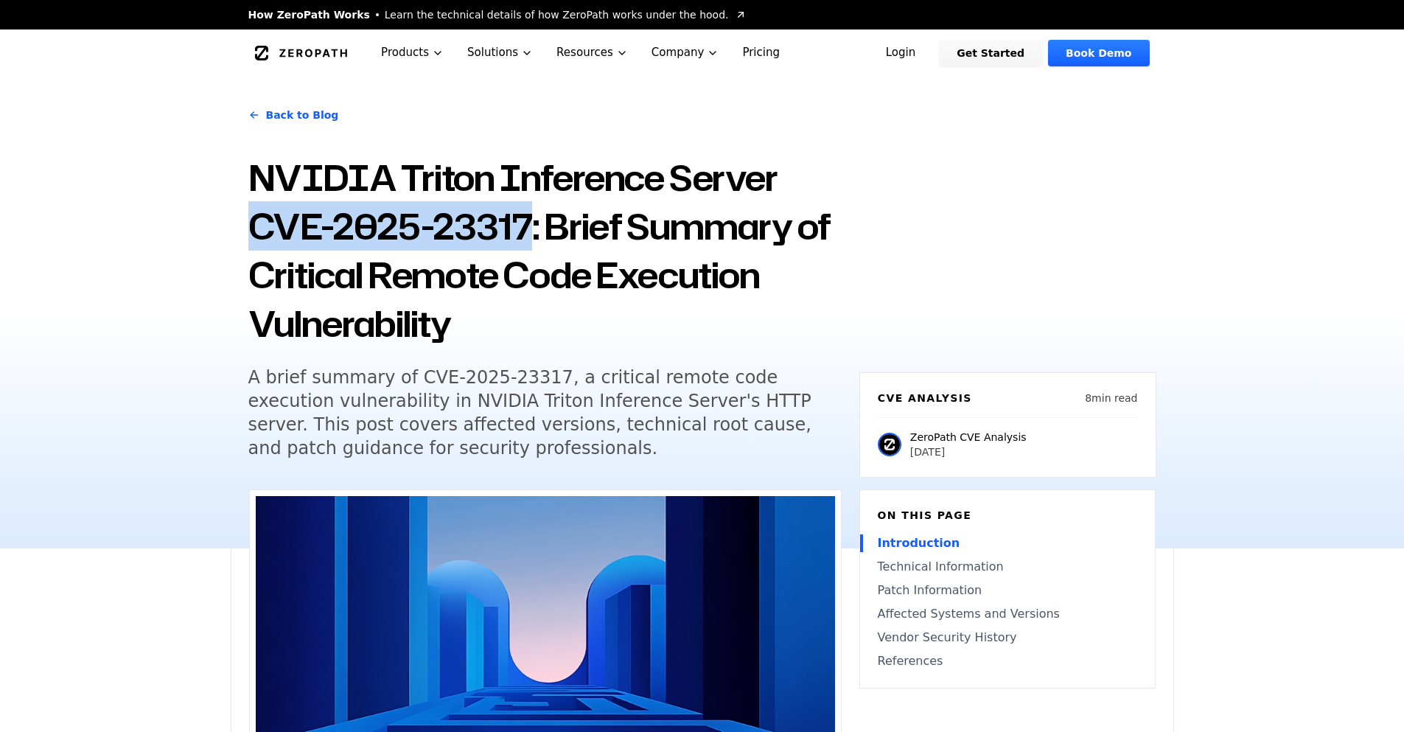
drag, startPoint x: 254, startPoint y: 210, endPoint x: 513, endPoint y: 212, distance: 259.4
click at [513, 212] on h1 "NVIDIA Triton Inference Server CVE-2025-23317: Brief Summary of Critical Remote…" at bounding box center [544, 250] width 593 height 195
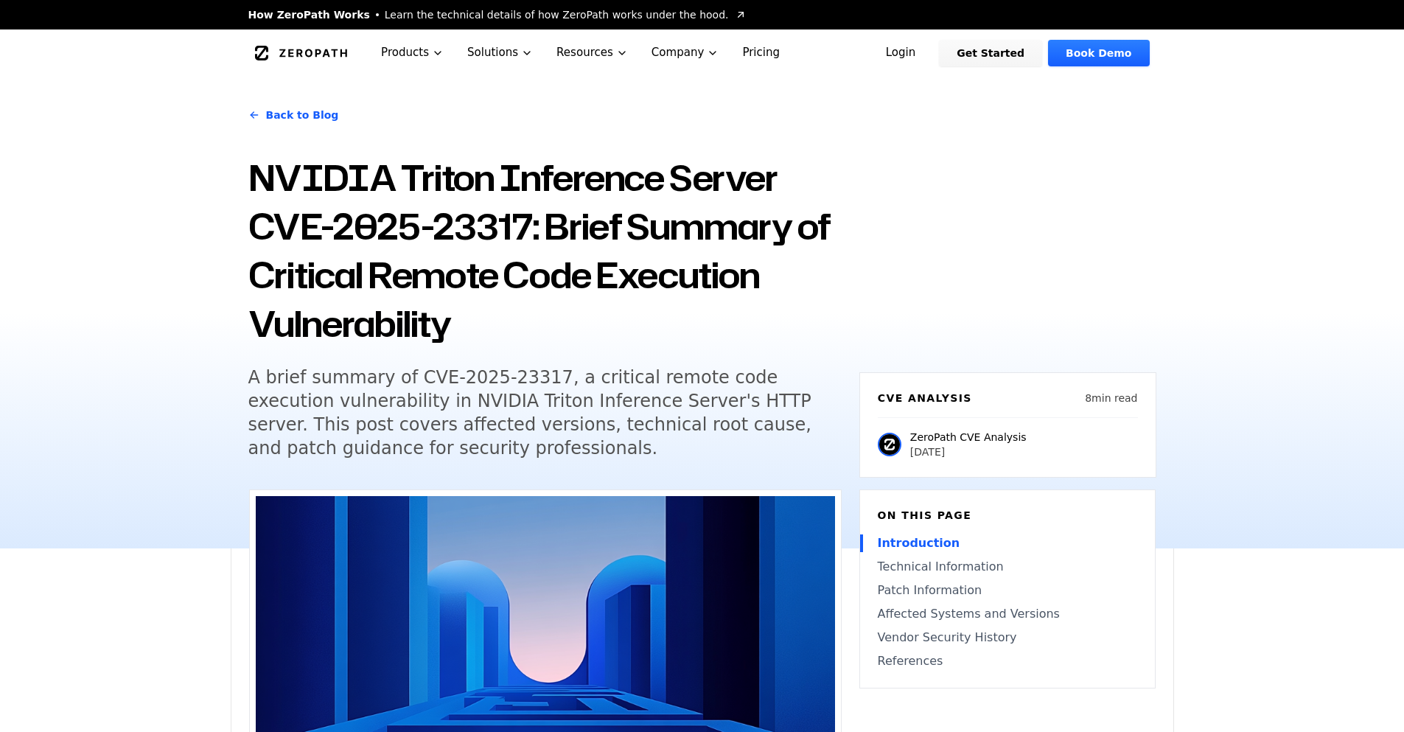
click at [551, 233] on h1 "NVIDIA Triton Inference Server CVE-2025-23317: Brief Summary of Critical Remote…" at bounding box center [544, 250] width 593 height 195
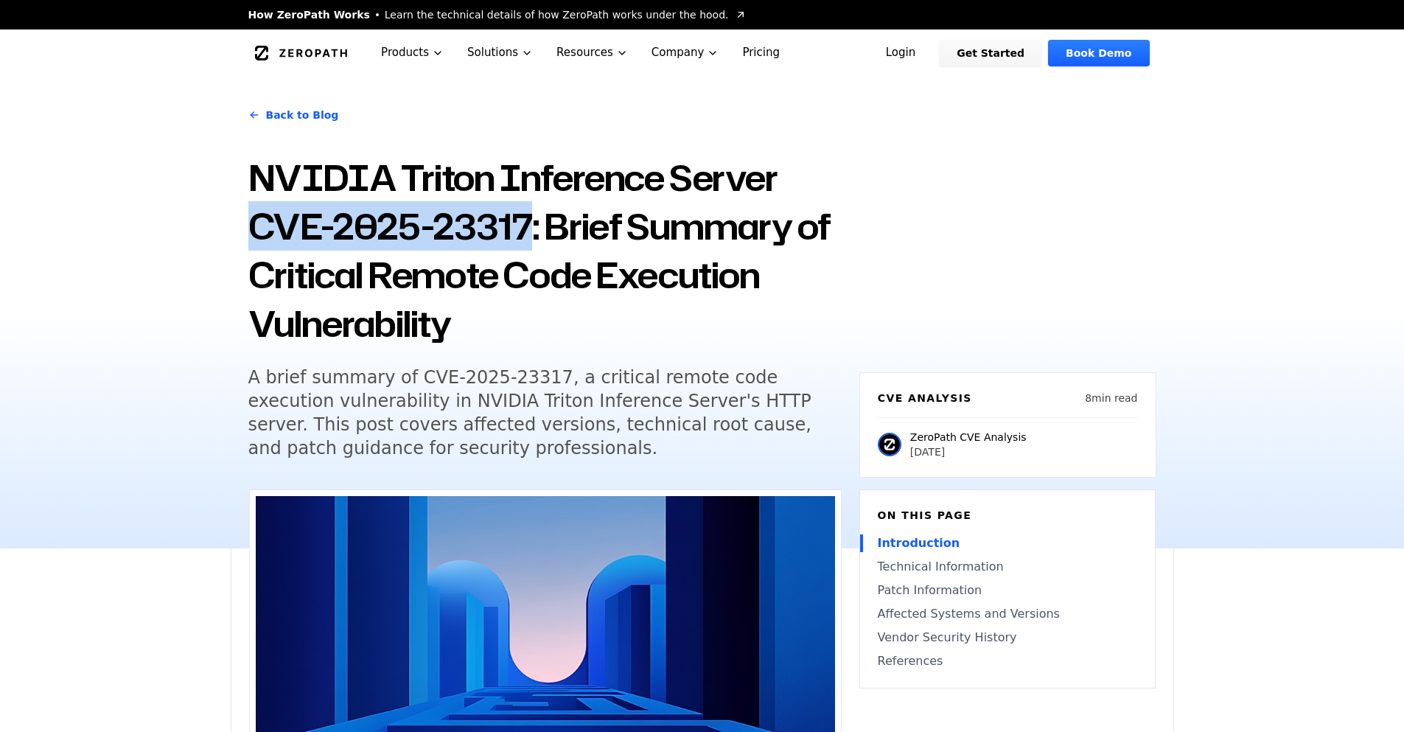
drag, startPoint x: 523, startPoint y: 224, endPoint x: 245, endPoint y: 222, distance: 277.9
click at [245, 222] on div "Back to Blog NVIDIA Triton Inference Server CVE-2025-23317: Brief Summary of Cr…" at bounding box center [702, 313] width 943 height 472
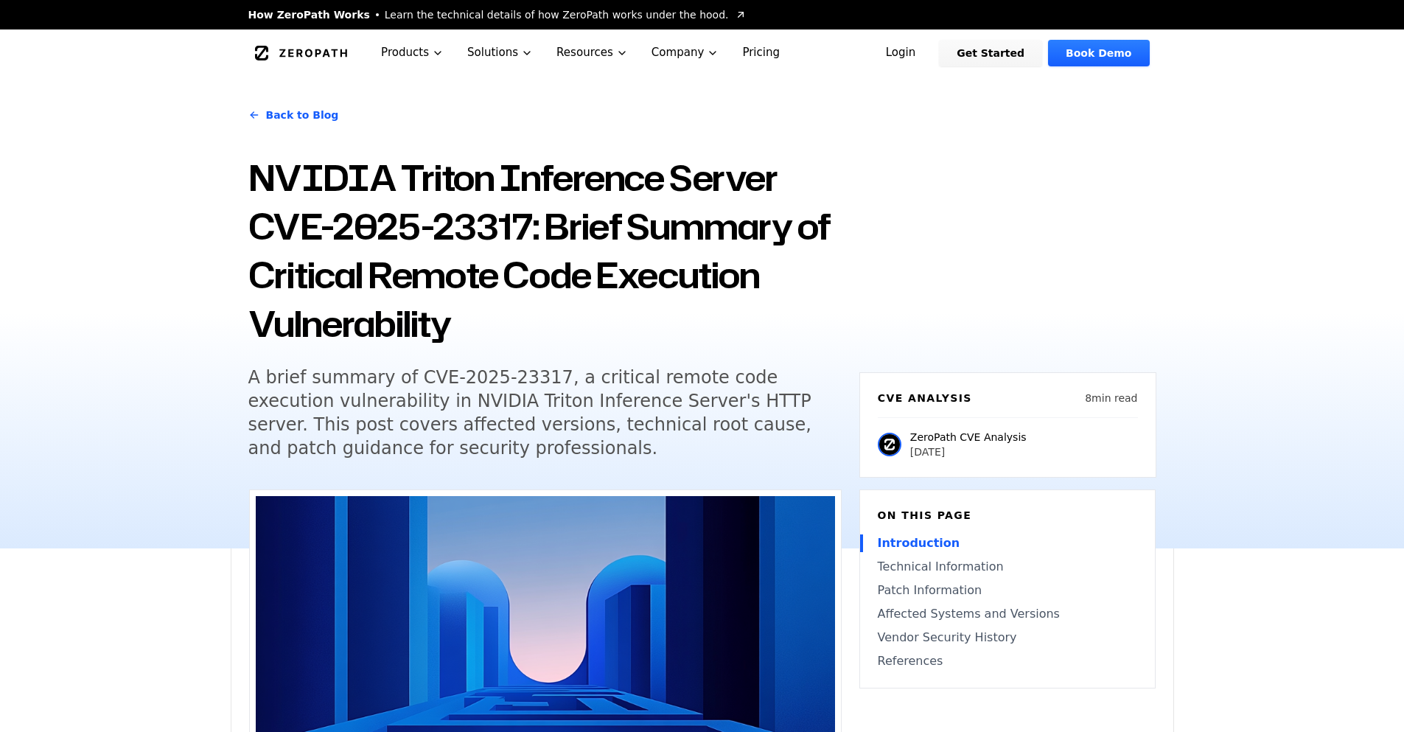
click at [270, 173] on h1 "NVIDIA Triton Inference Server CVE-2025-23317: Brief Summary of Critical Remote…" at bounding box center [544, 250] width 593 height 195
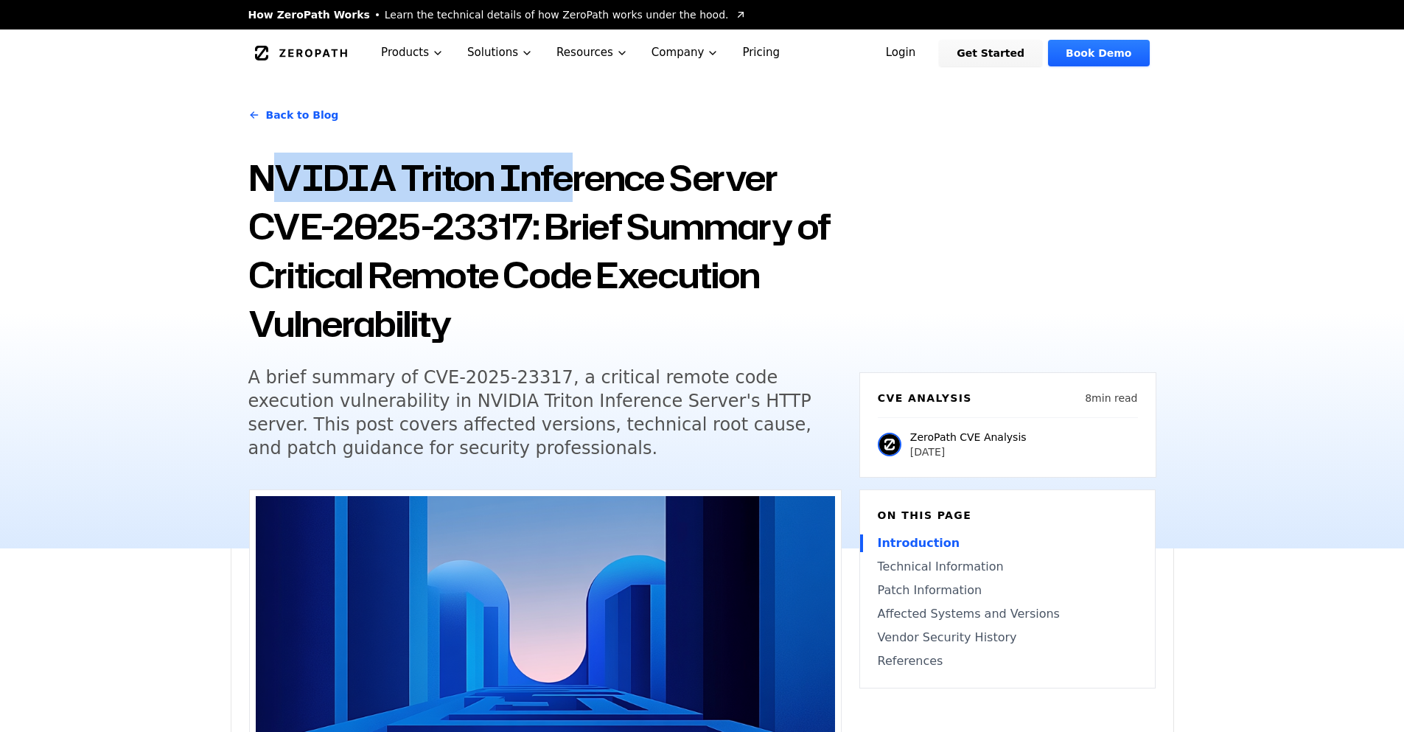
drag, startPoint x: 265, startPoint y: 173, endPoint x: 574, endPoint y: 177, distance: 309.6
click at [574, 177] on h1 "NVIDIA Triton Inference Server CVE-2025-23317: Brief Summary of Critical Remote…" at bounding box center [544, 250] width 593 height 195
click at [378, 198] on h1 "NVIDIA Triton Inference Server CVE-2025-23317: Brief Summary of Critical Remote…" at bounding box center [544, 250] width 593 height 195
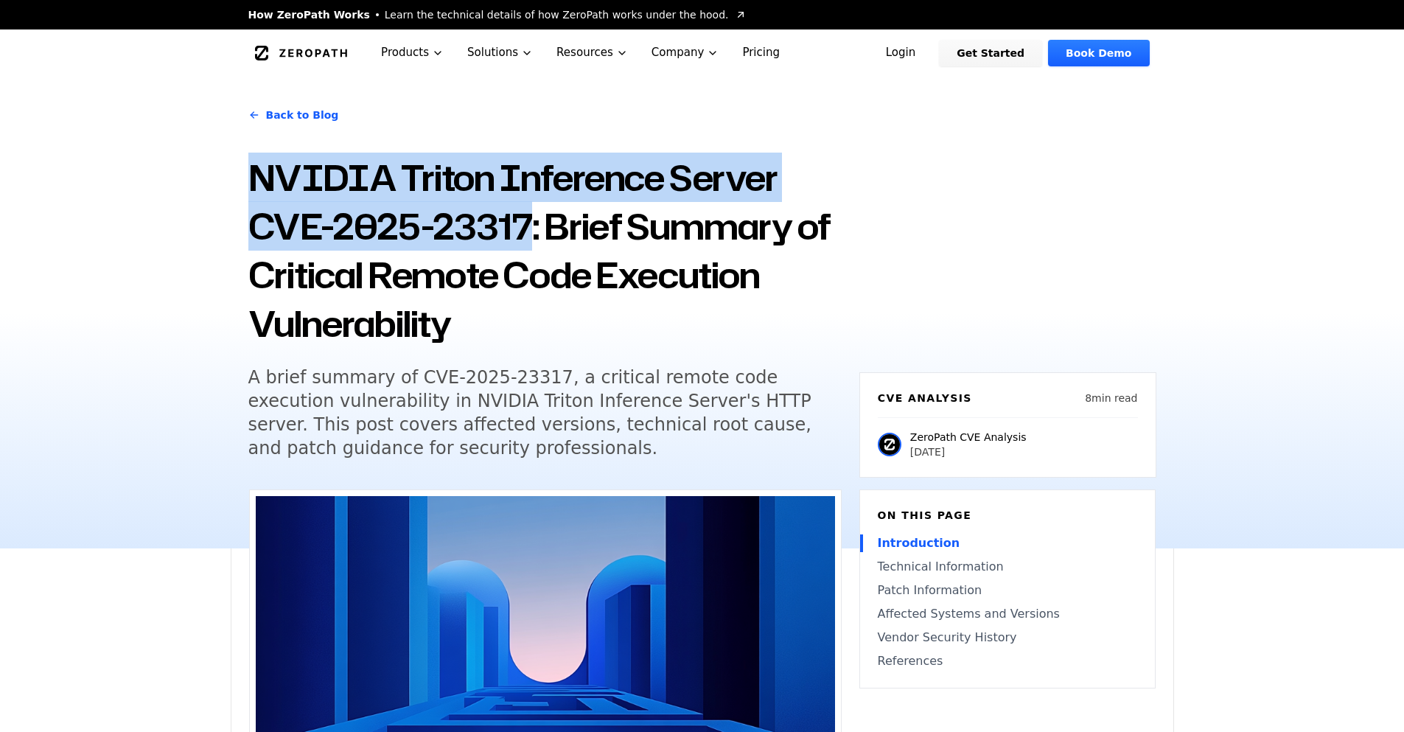
drag, startPoint x: 254, startPoint y: 186, endPoint x: 523, endPoint y: 226, distance: 272.6
click at [523, 226] on h1 "NVIDIA Triton Inference Server CVE-2025-23317: Brief Summary of Critical Remote…" at bounding box center [544, 250] width 593 height 195
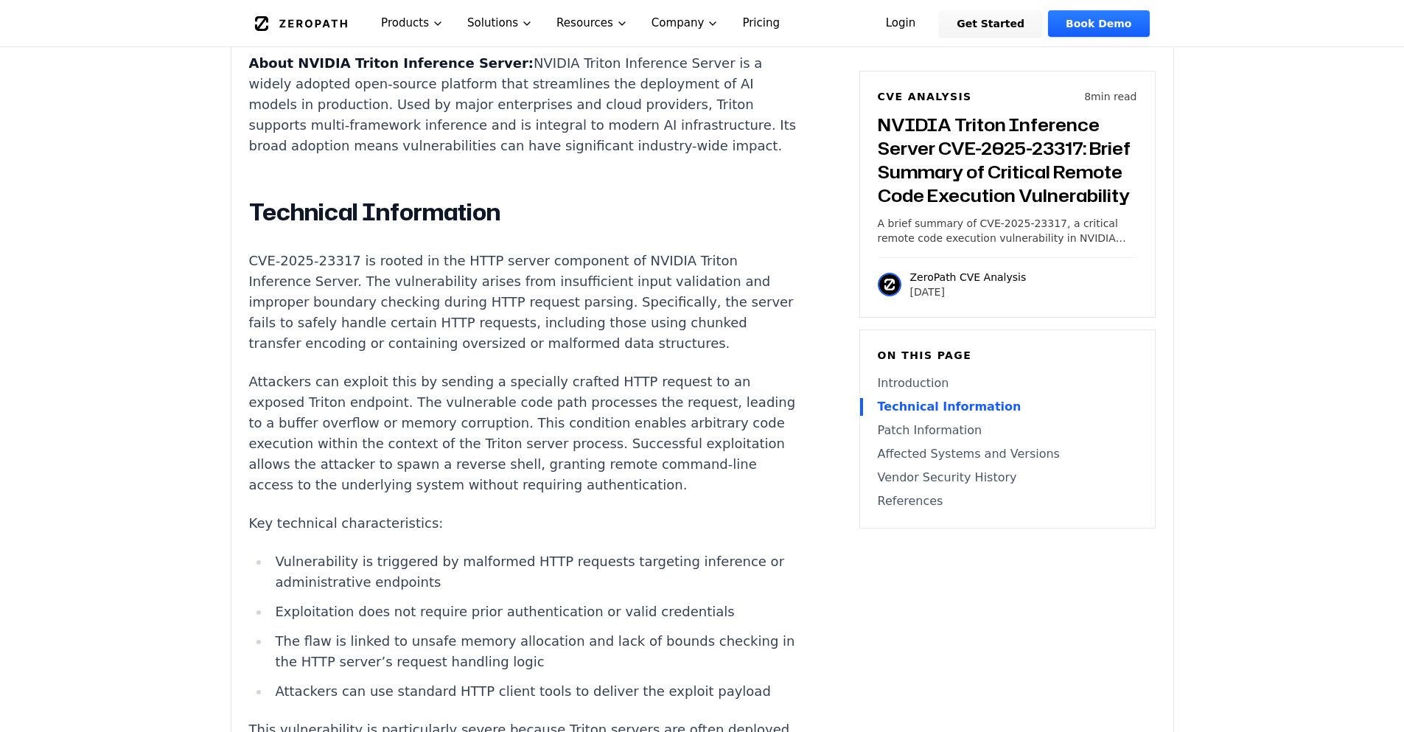
scroll to position [1194, 0]
